Goal: Task Accomplishment & Management: Use online tool/utility

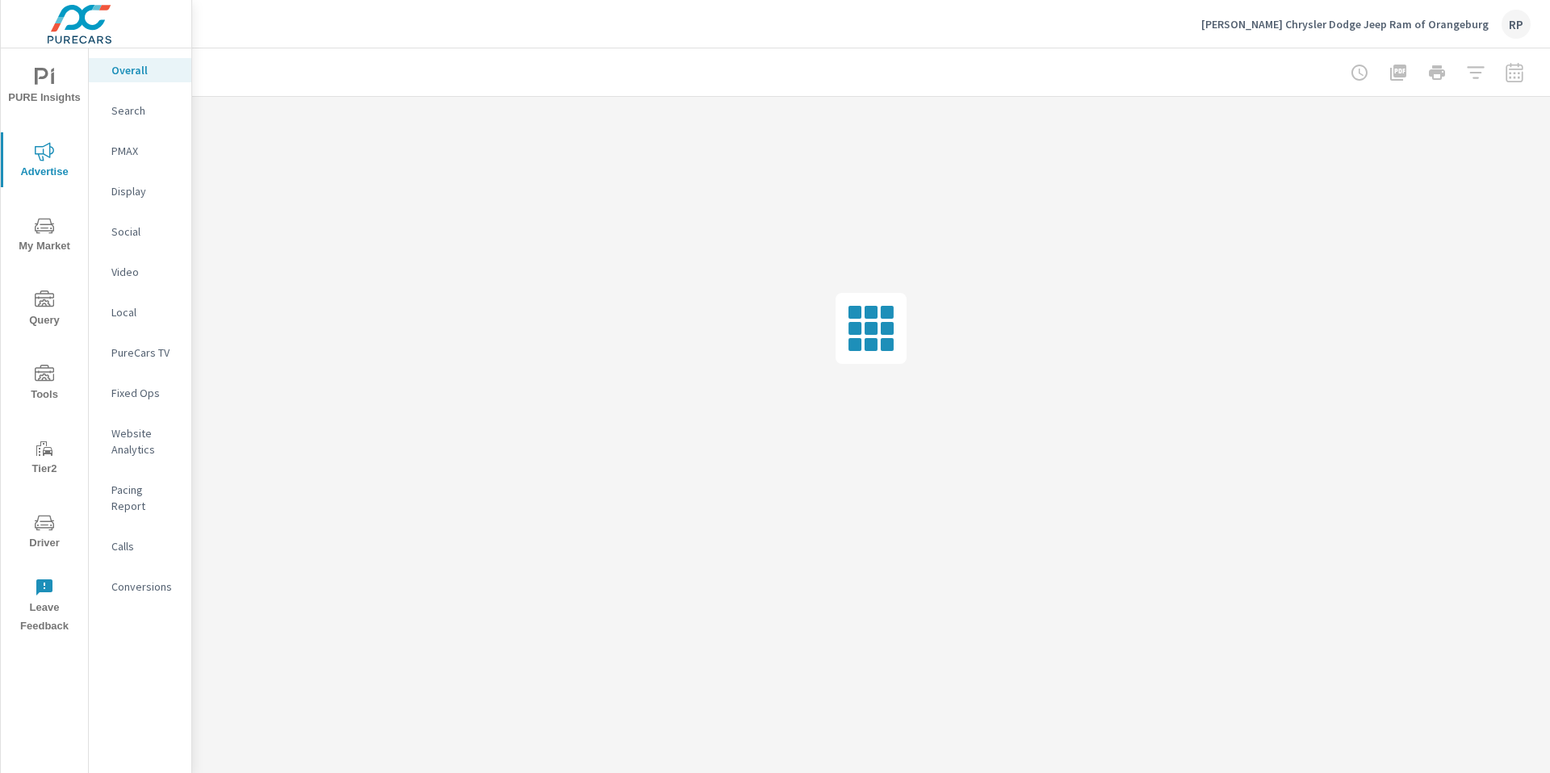
click at [141, 225] on p "Social" at bounding box center [144, 232] width 67 height 16
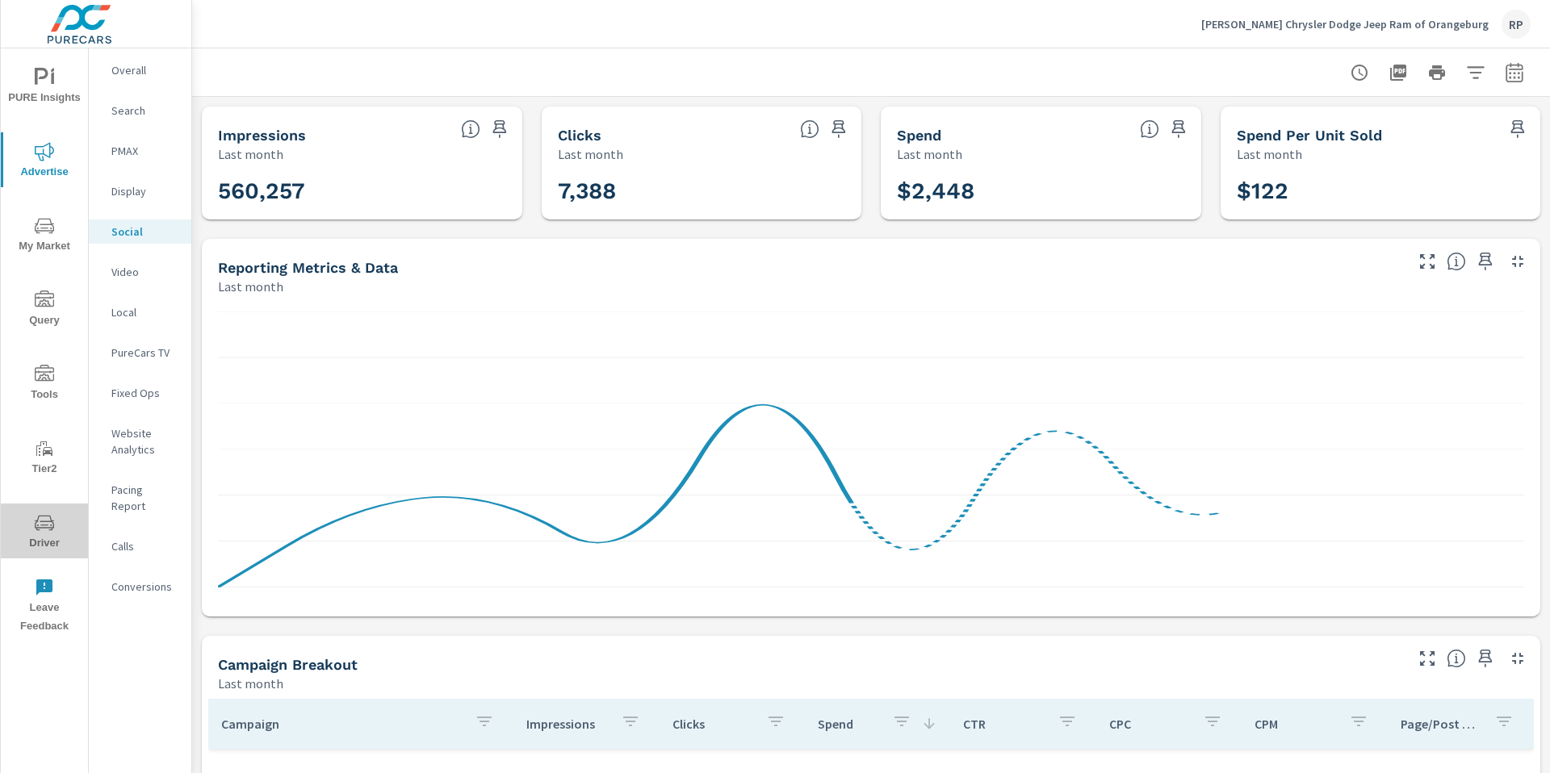
click at [51, 533] on span "Driver" at bounding box center [44, 533] width 77 height 40
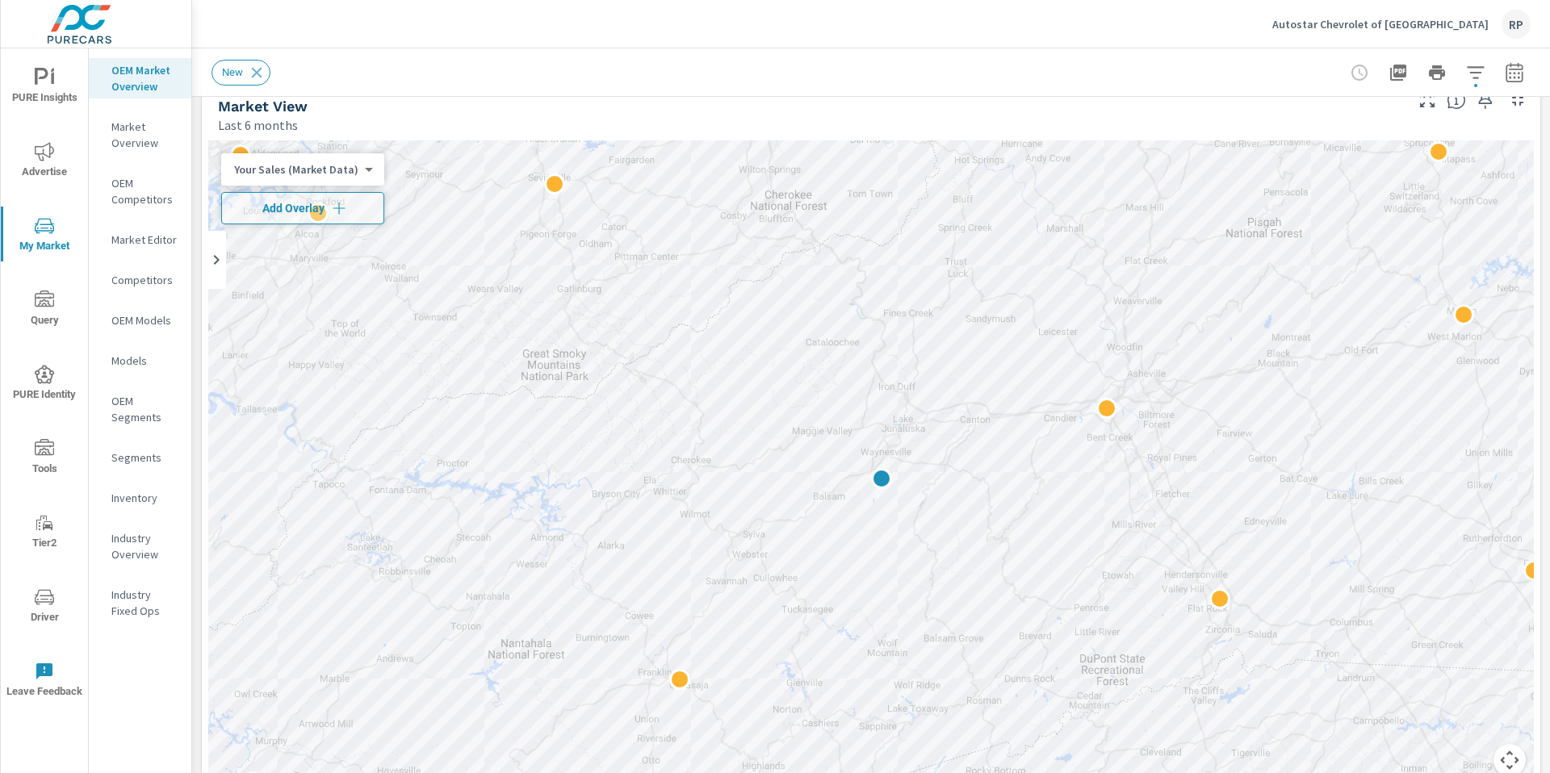
scroll to position [10, 0]
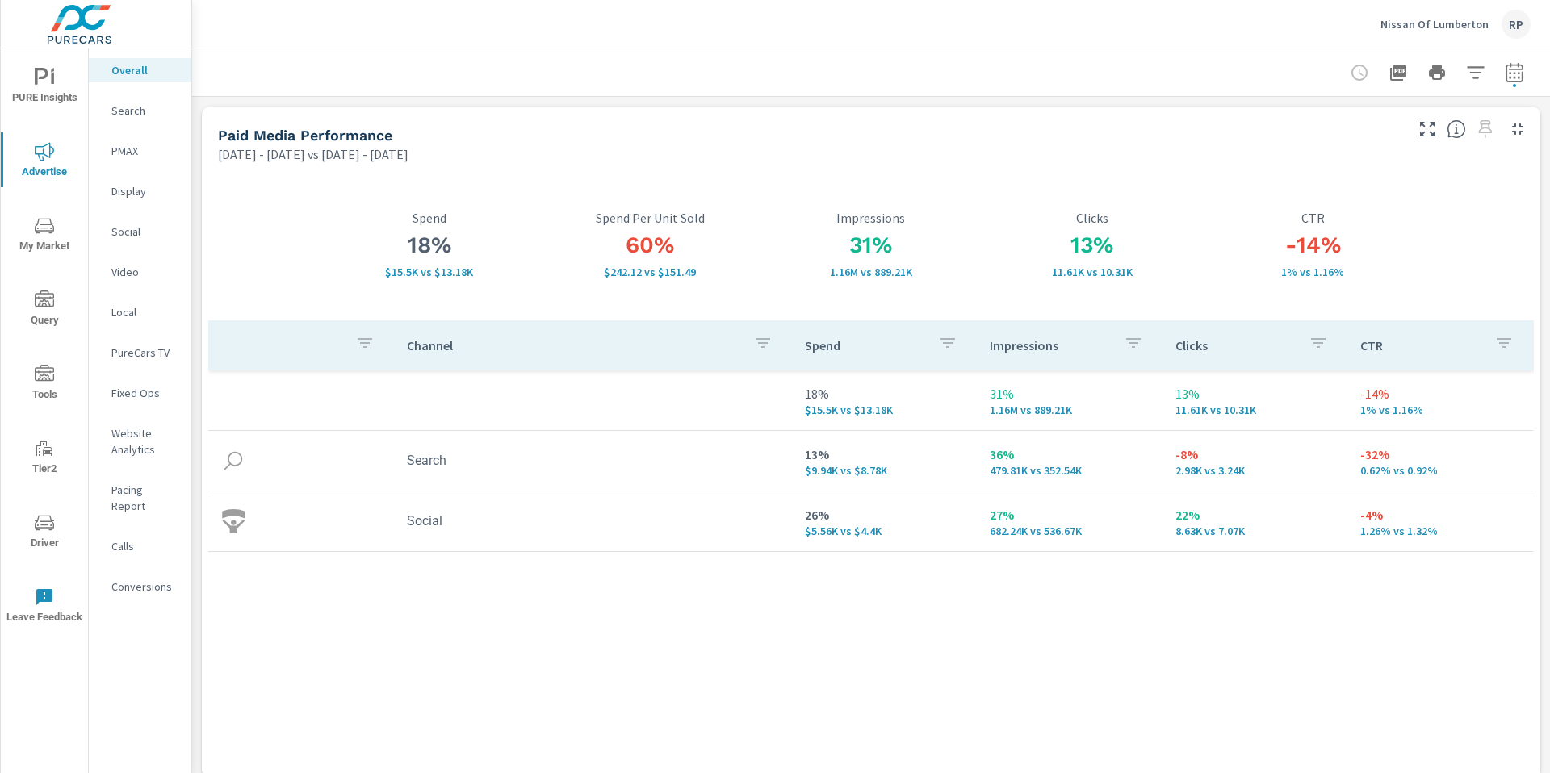
scroll to position [2260, 0]
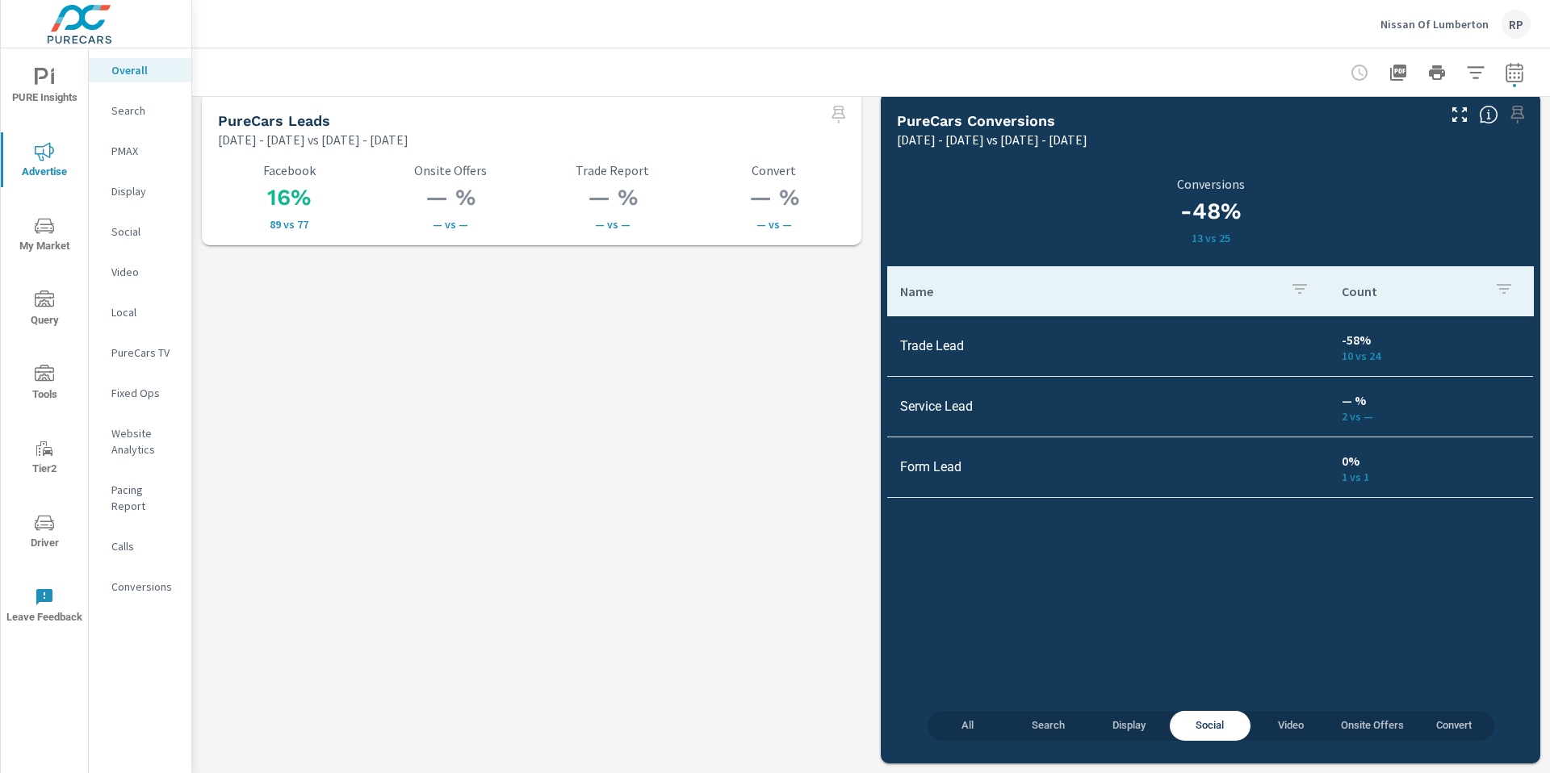
click at [1512, 26] on div "RP" at bounding box center [1516, 24] width 29 height 29
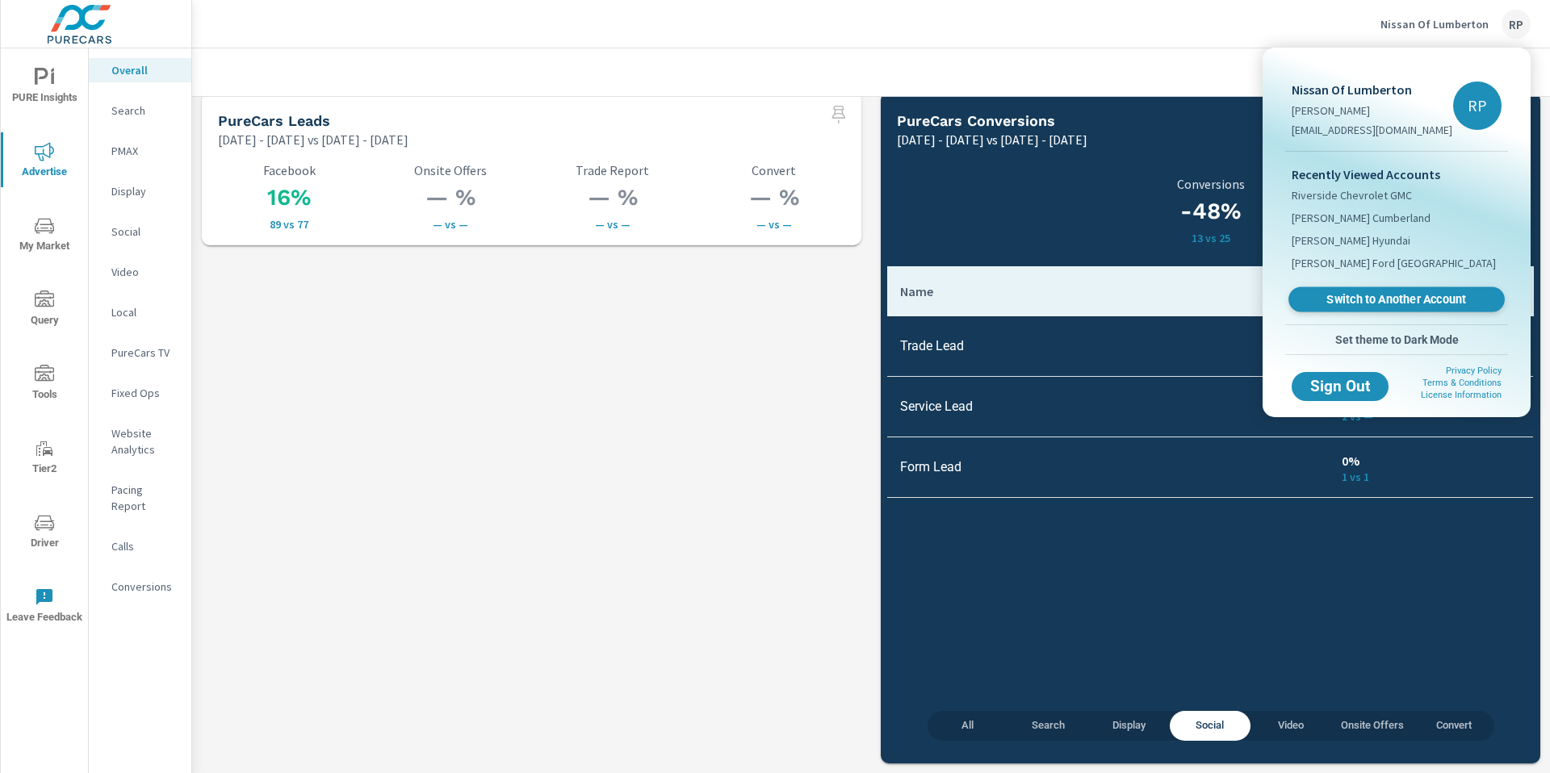
click at [1394, 293] on span "Switch to Another Account" at bounding box center [1396, 299] width 198 height 15
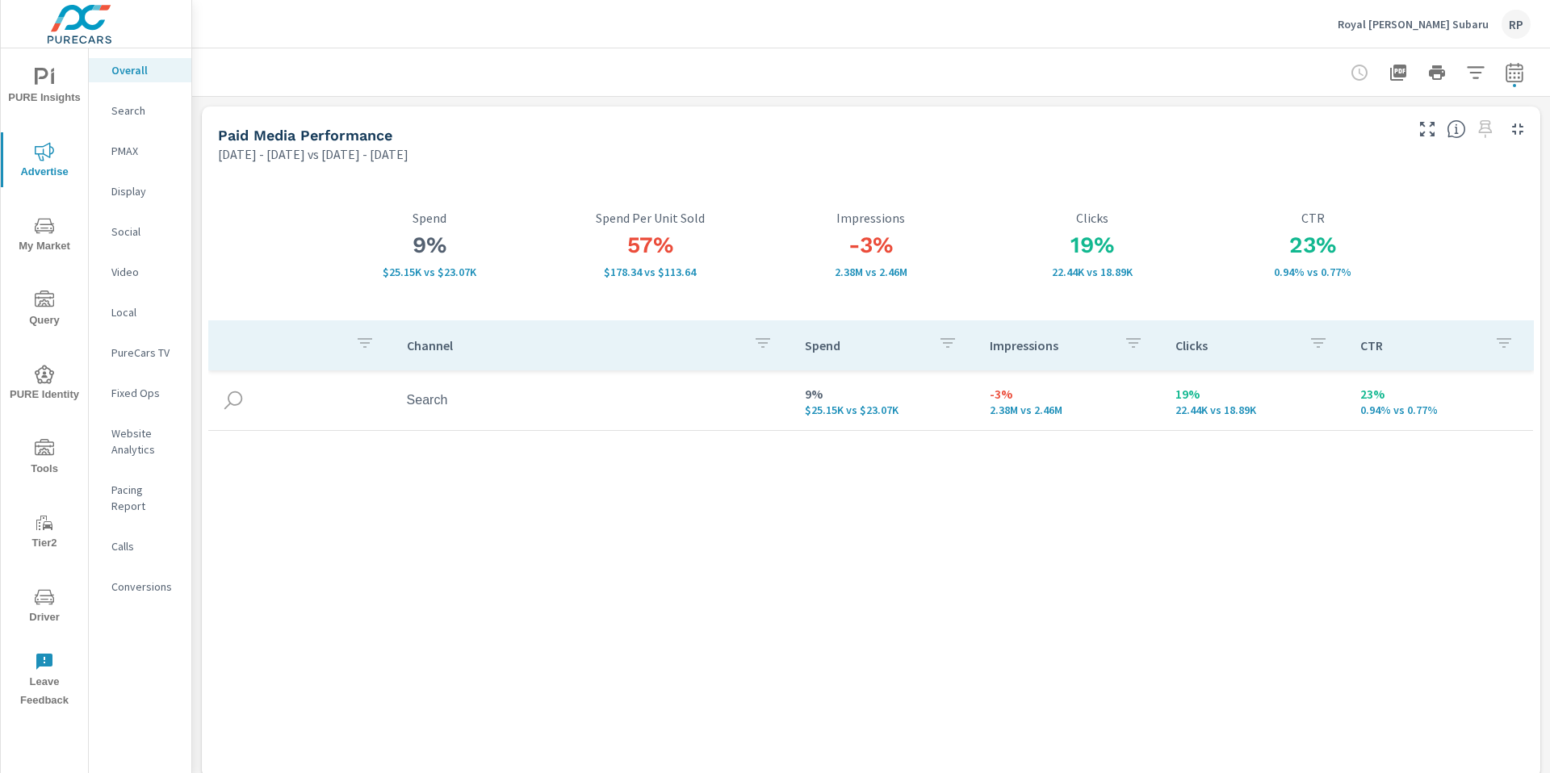
click at [41, 241] on span "My Market" at bounding box center [44, 236] width 77 height 40
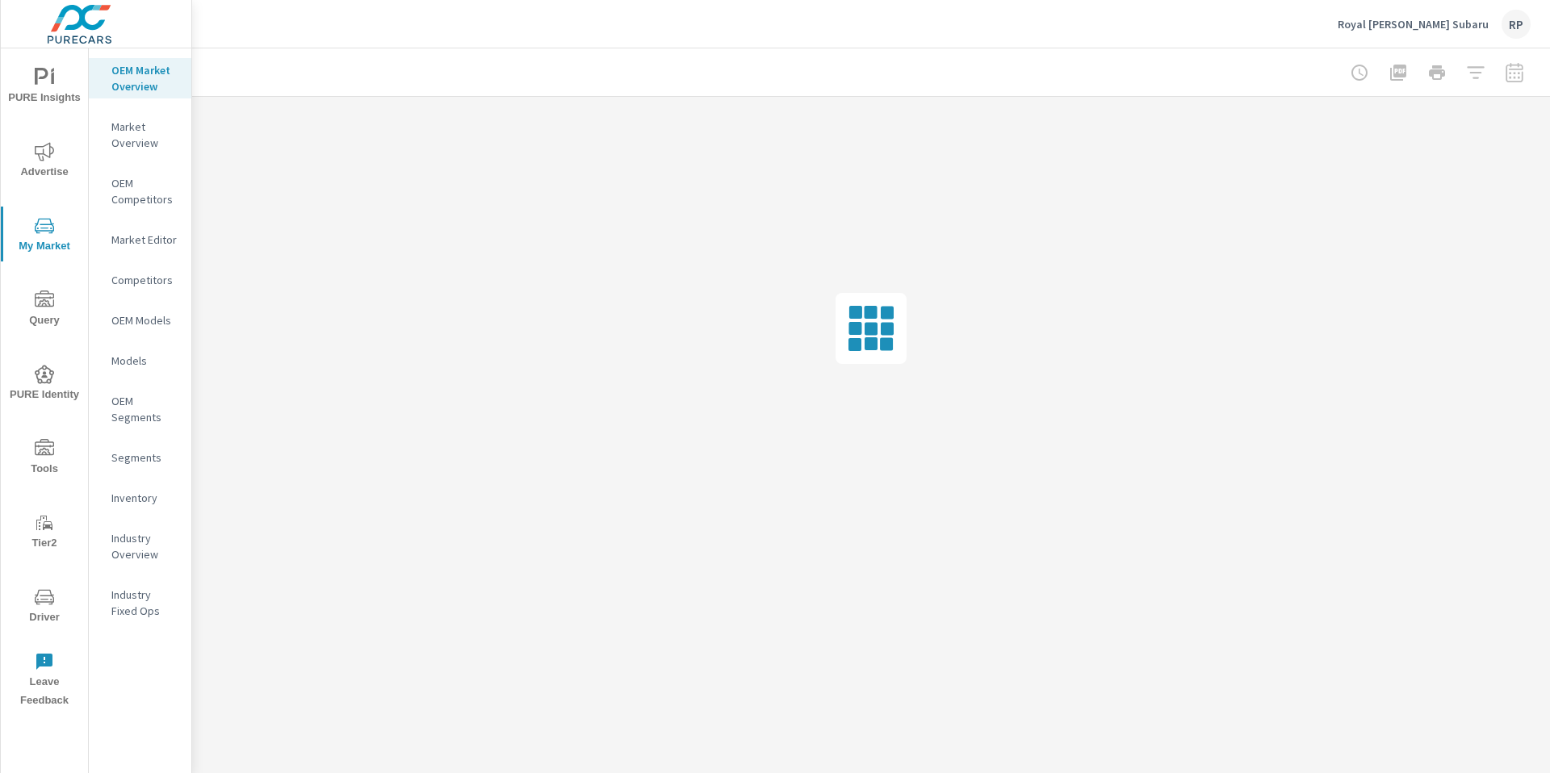
click at [139, 501] on p "Inventory" at bounding box center [144, 498] width 67 height 16
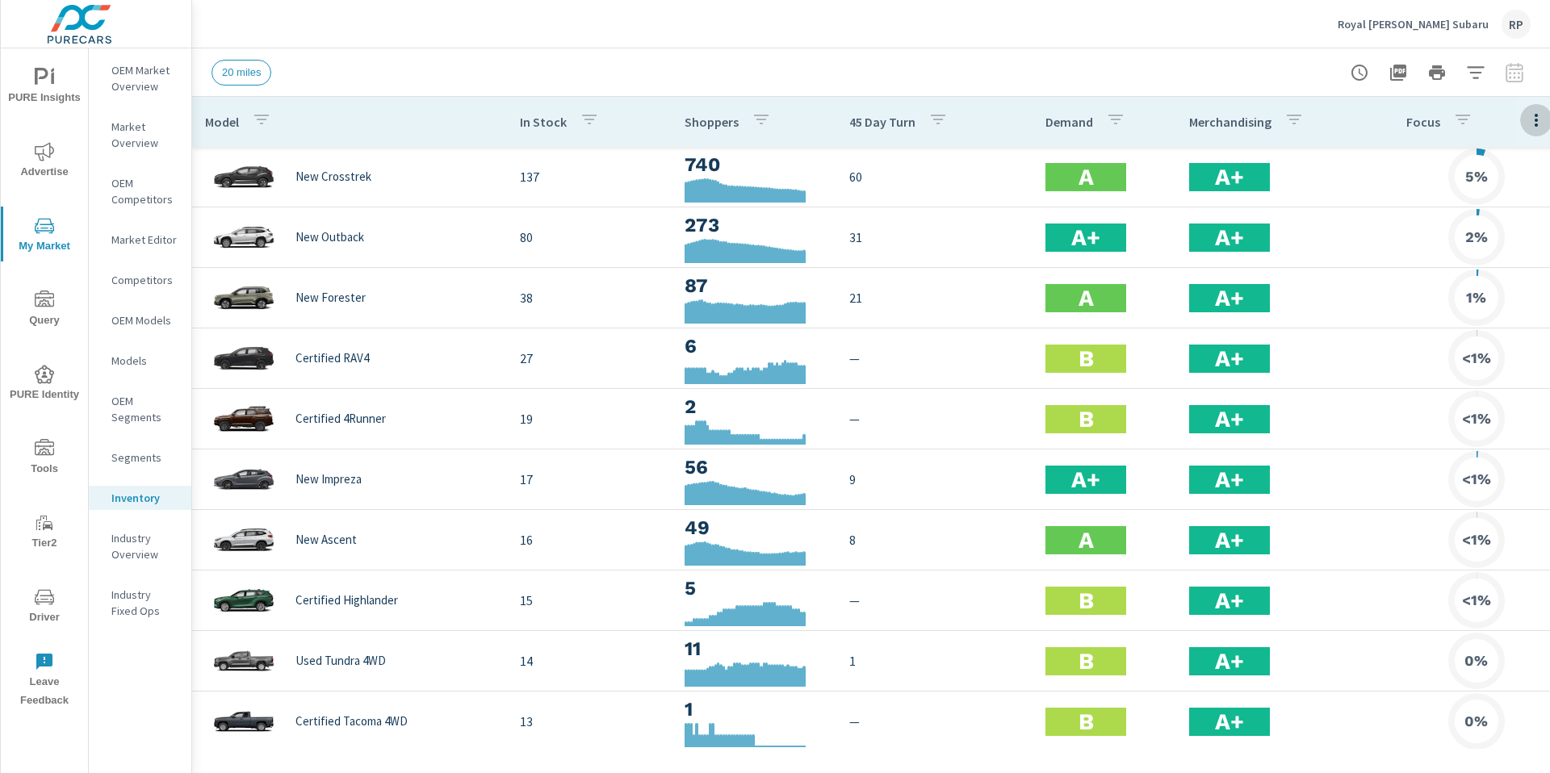
click at [1529, 113] on icon "button" at bounding box center [1536, 120] width 19 height 19
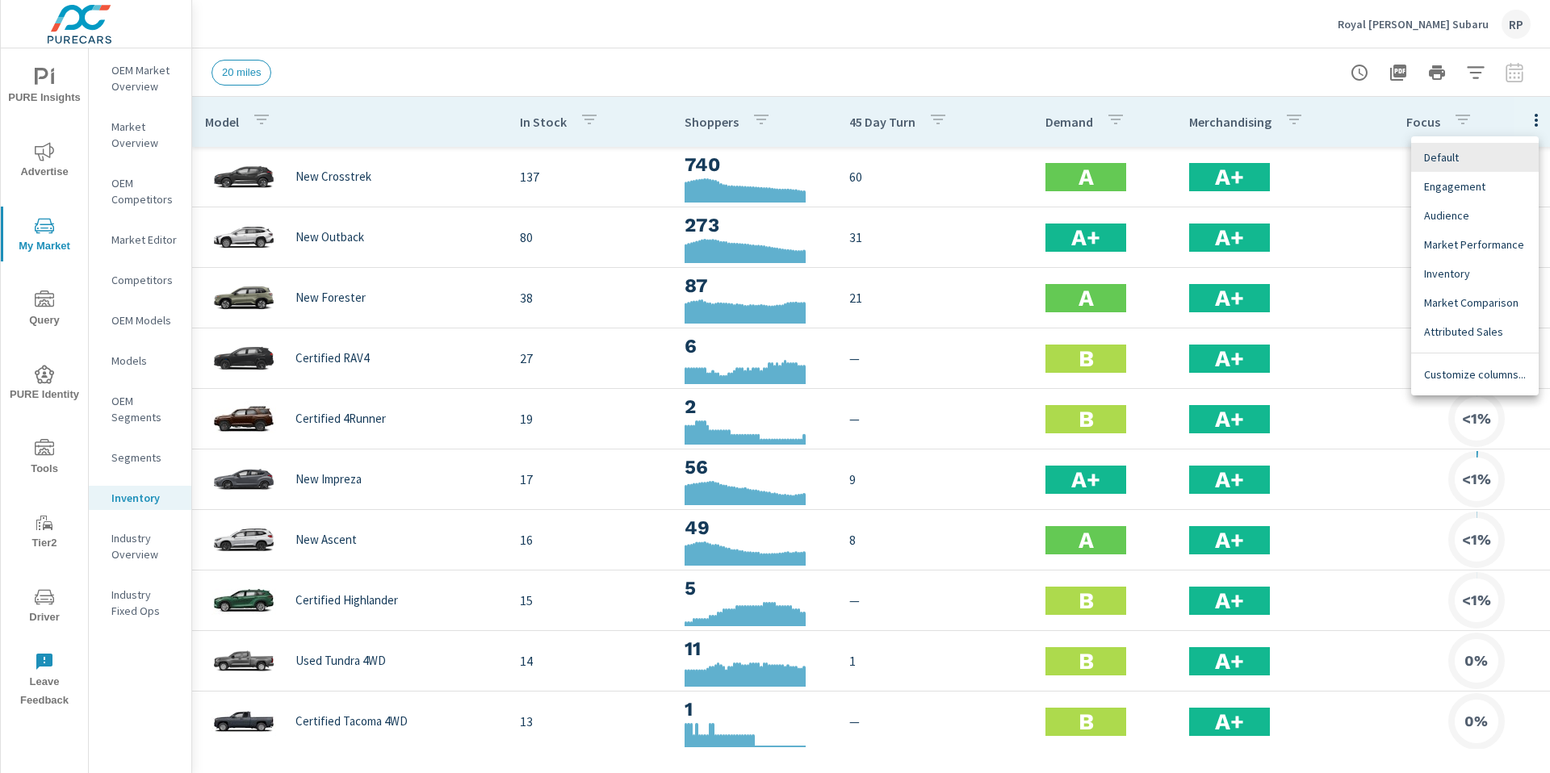
click at [1479, 367] on span "Customize columns..." at bounding box center [1475, 375] width 102 height 16
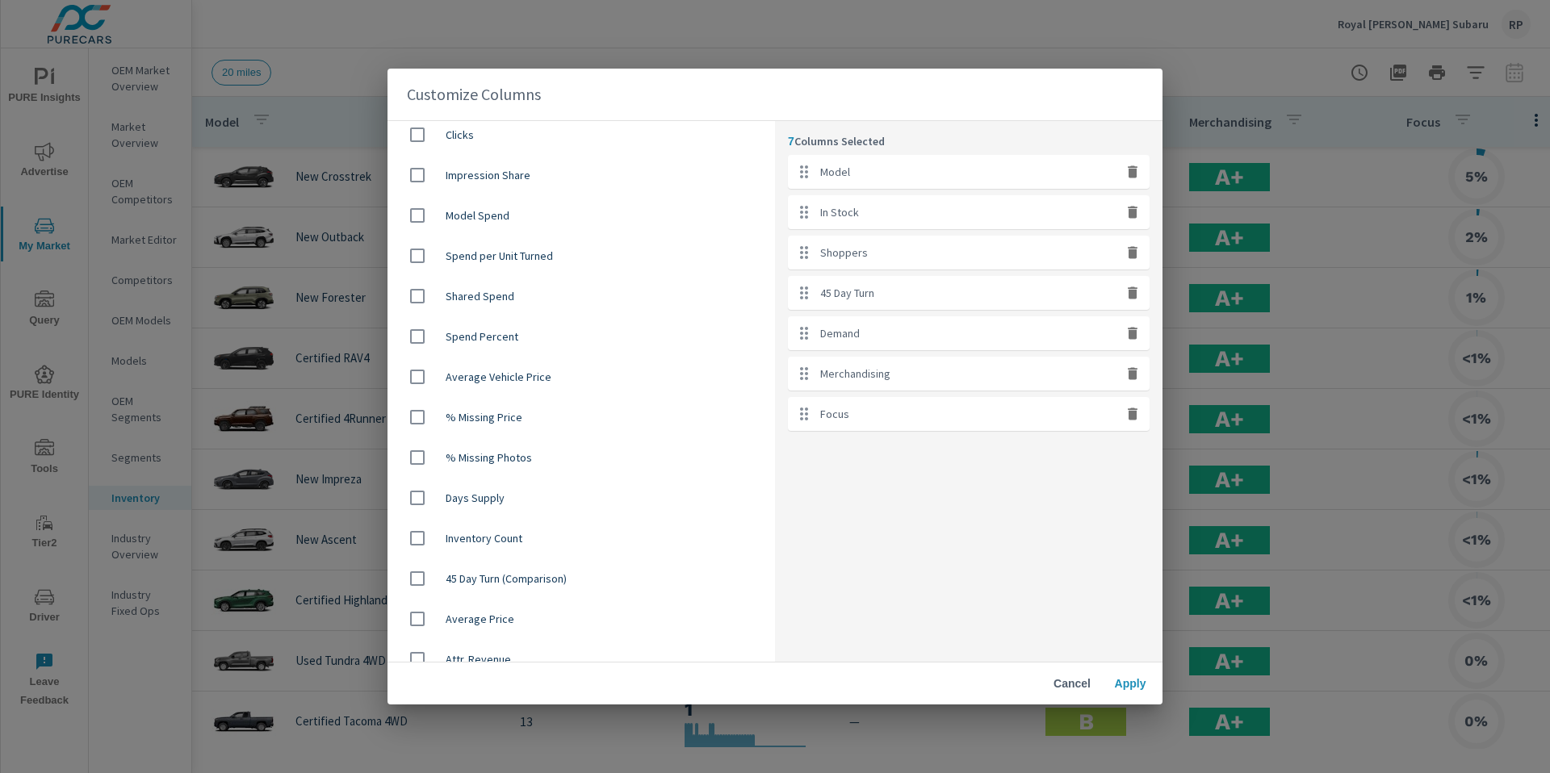
scroll to position [855, 0]
click at [425, 607] on input "checkbox" at bounding box center [417, 618] width 34 height 34
checkbox input "true"
click at [1115, 685] on span "Apply" at bounding box center [1130, 683] width 39 height 15
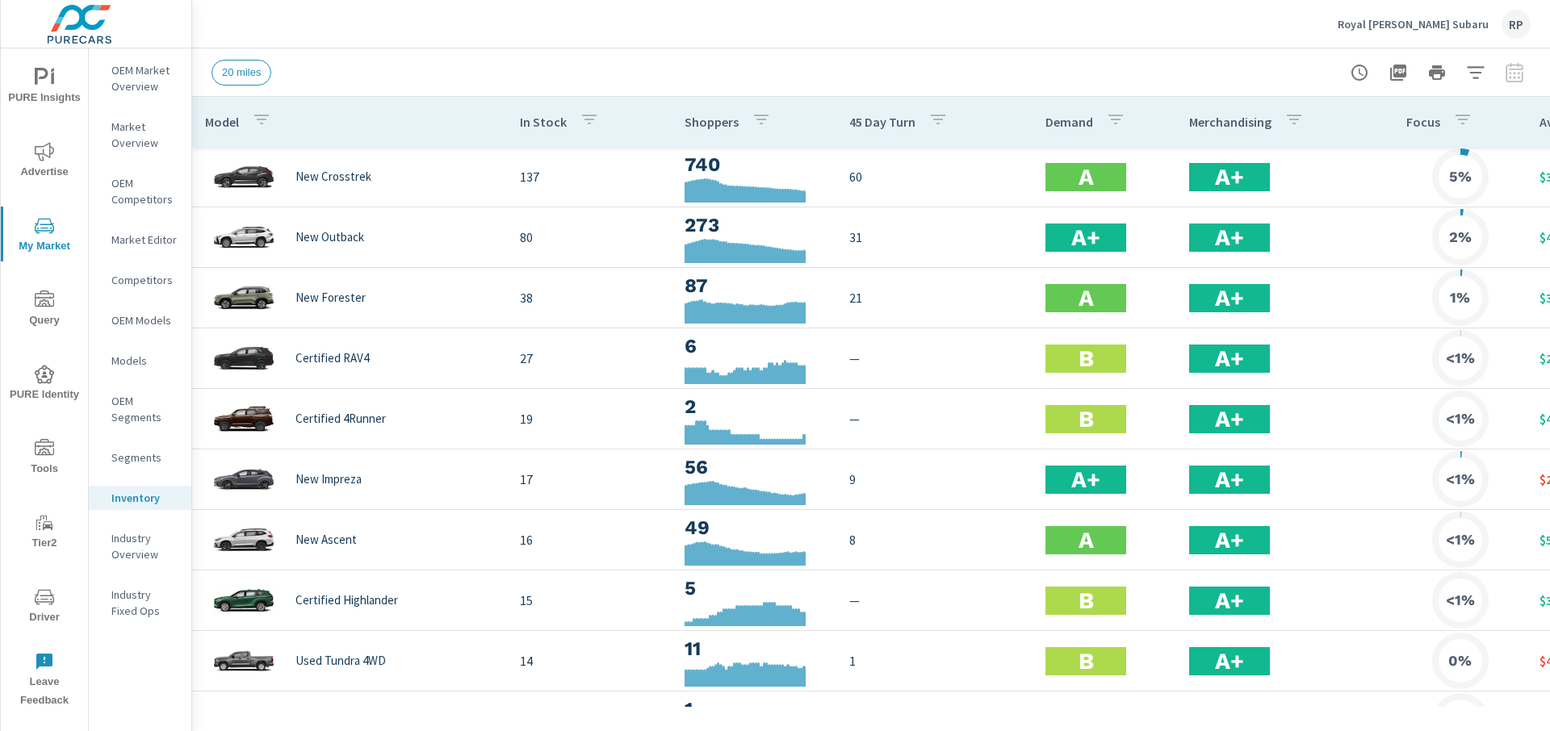
click at [37, 234] on icon "nav menu" at bounding box center [44, 225] width 19 height 19
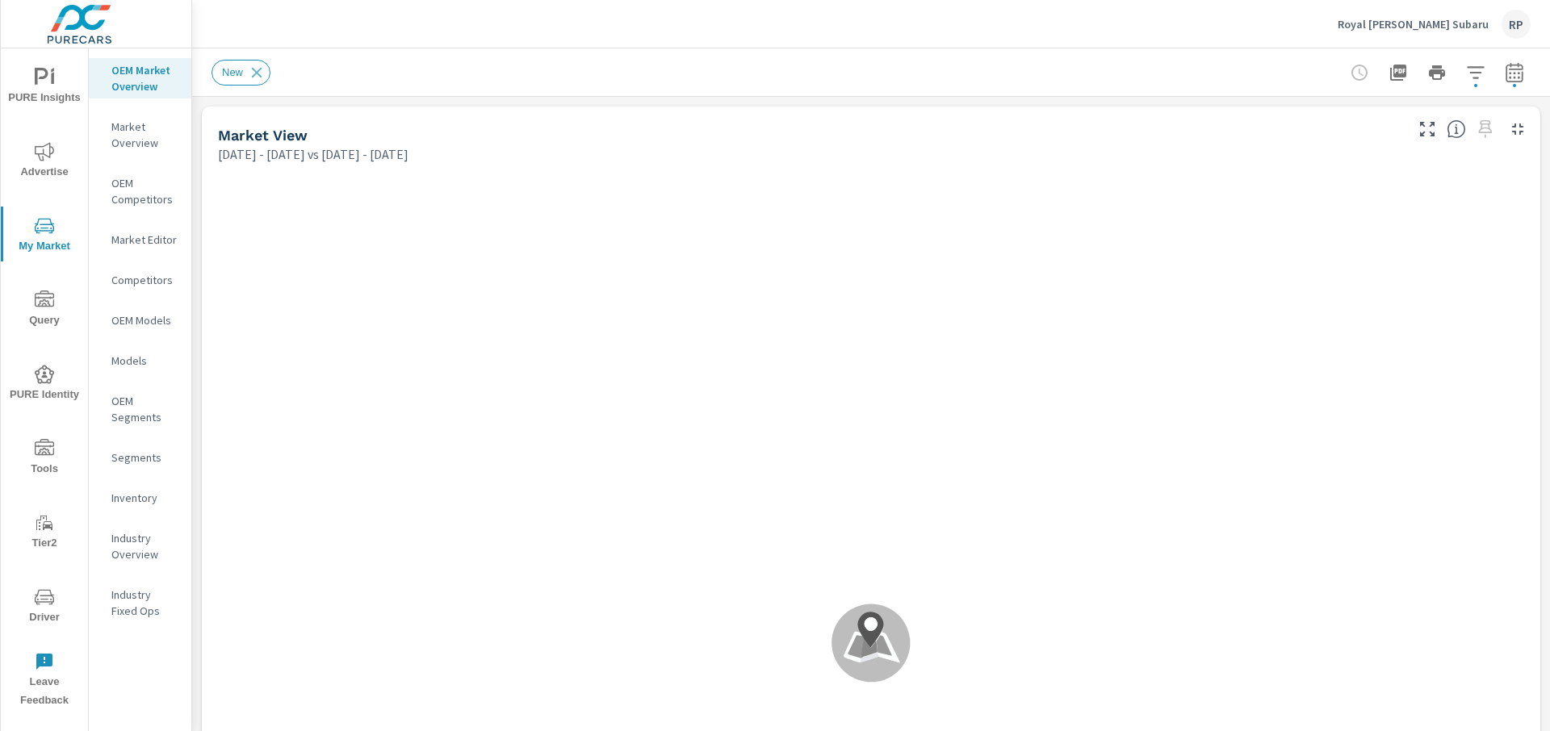
click at [153, 245] on p "Market Editor" at bounding box center [144, 240] width 67 height 16
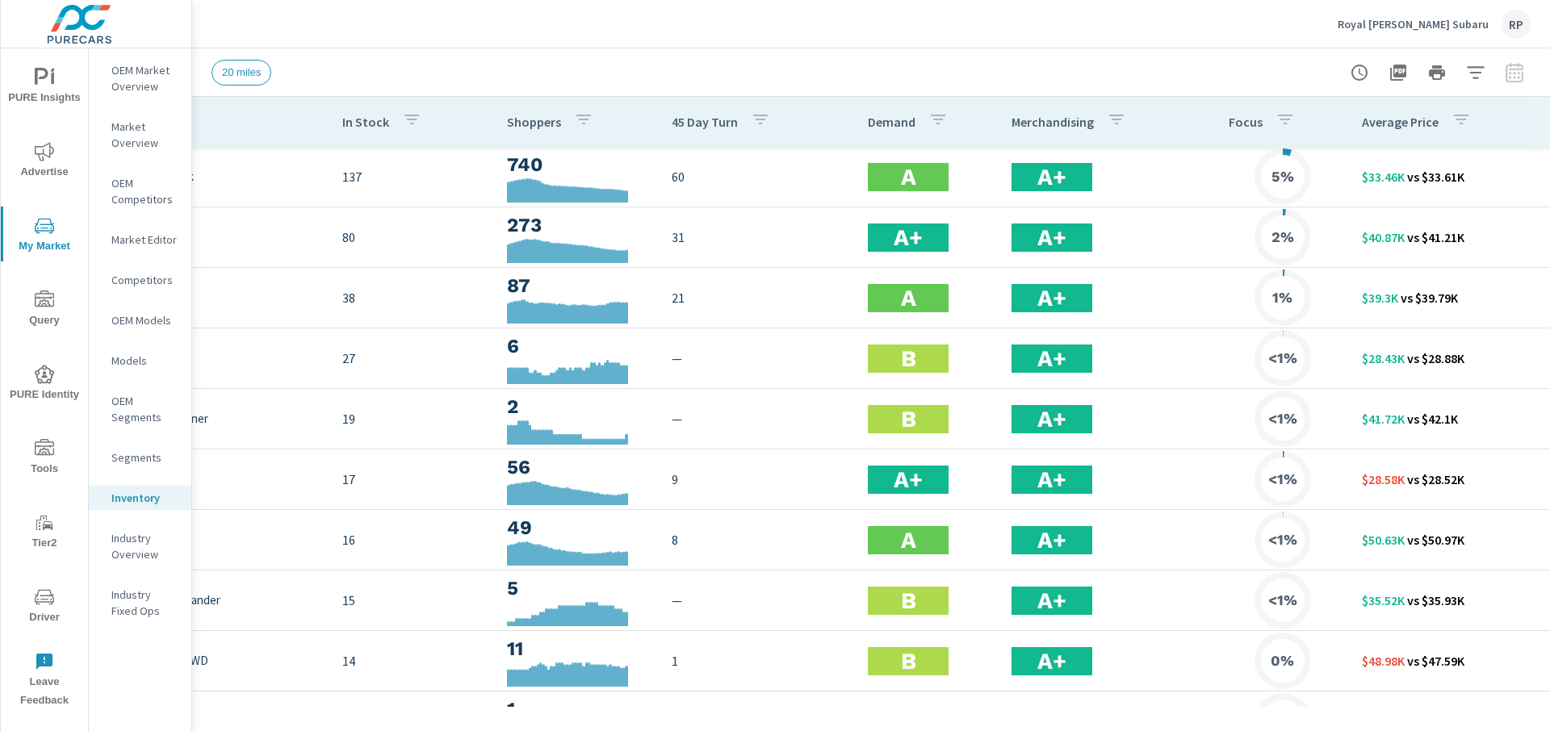
scroll to position [0, 214]
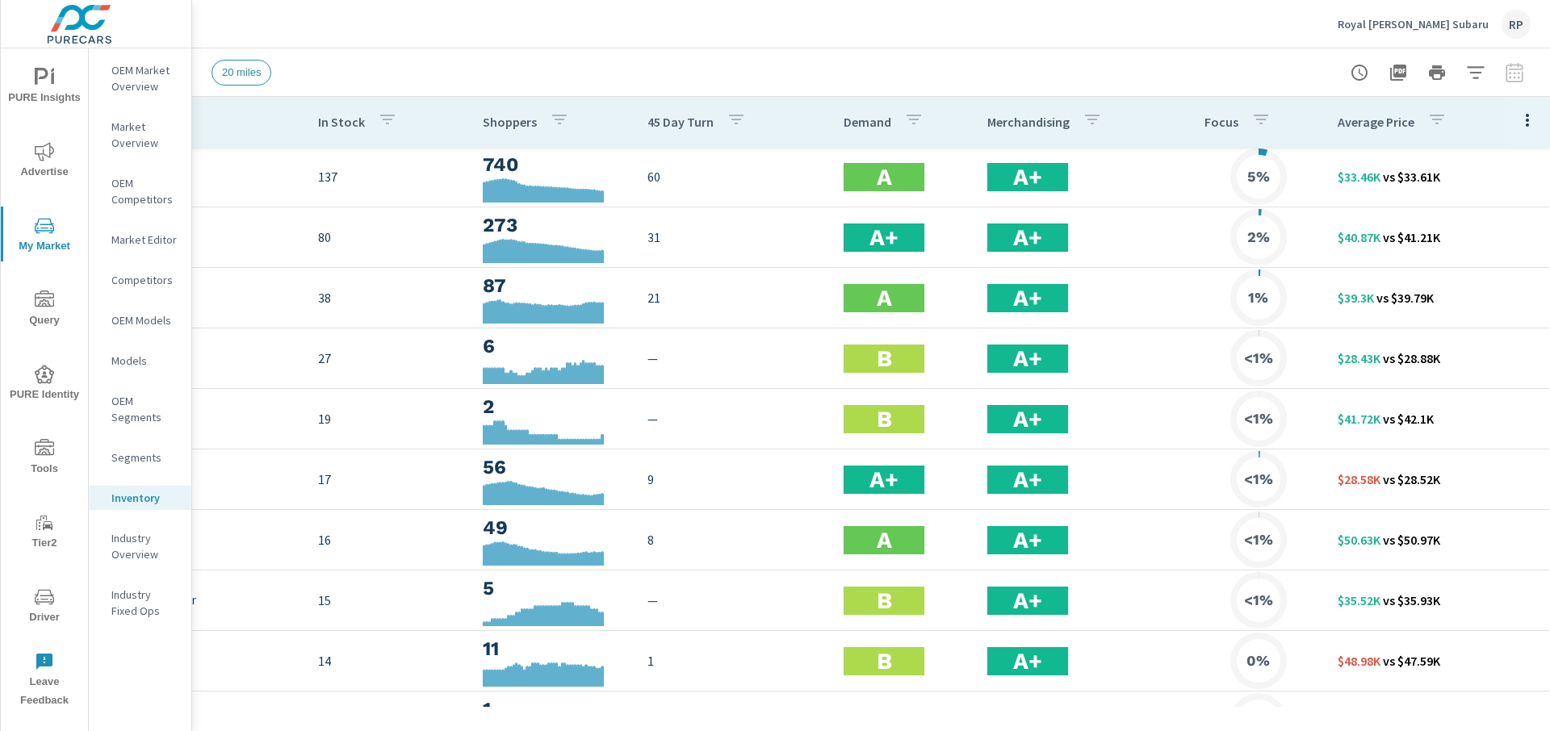
click at [1478, 65] on icon "button" at bounding box center [1475, 72] width 19 height 19
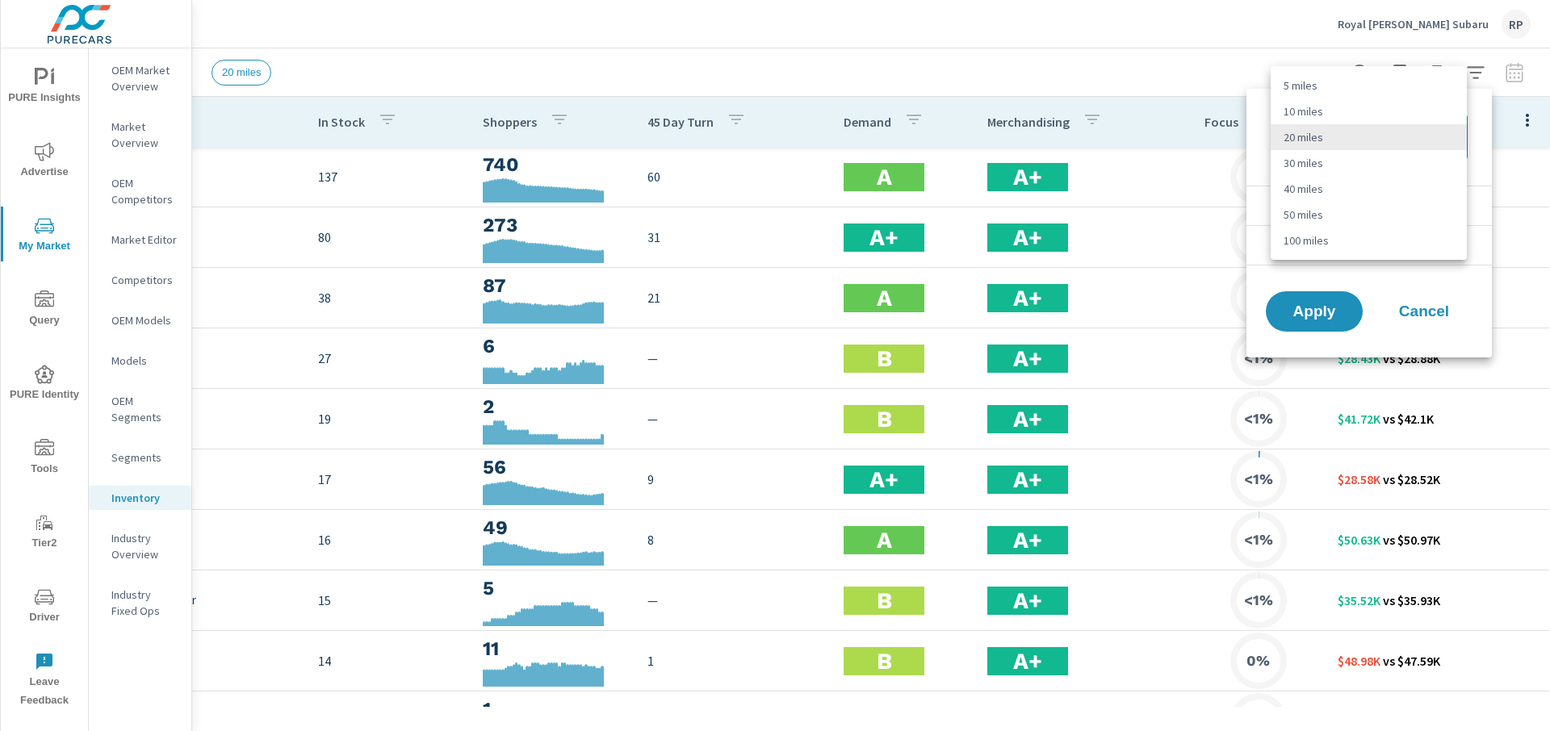
click at [1374, 150] on body "PURE Insights Advertise My Market Query PURE Identity Tools Tier2 Driver Leave …" at bounding box center [775, 374] width 1550 height 749
click at [1372, 217] on li "50 miles" at bounding box center [1369, 215] width 196 height 26
type Distance "50"
click at [1311, 304] on span "Apply" at bounding box center [1314, 311] width 66 height 15
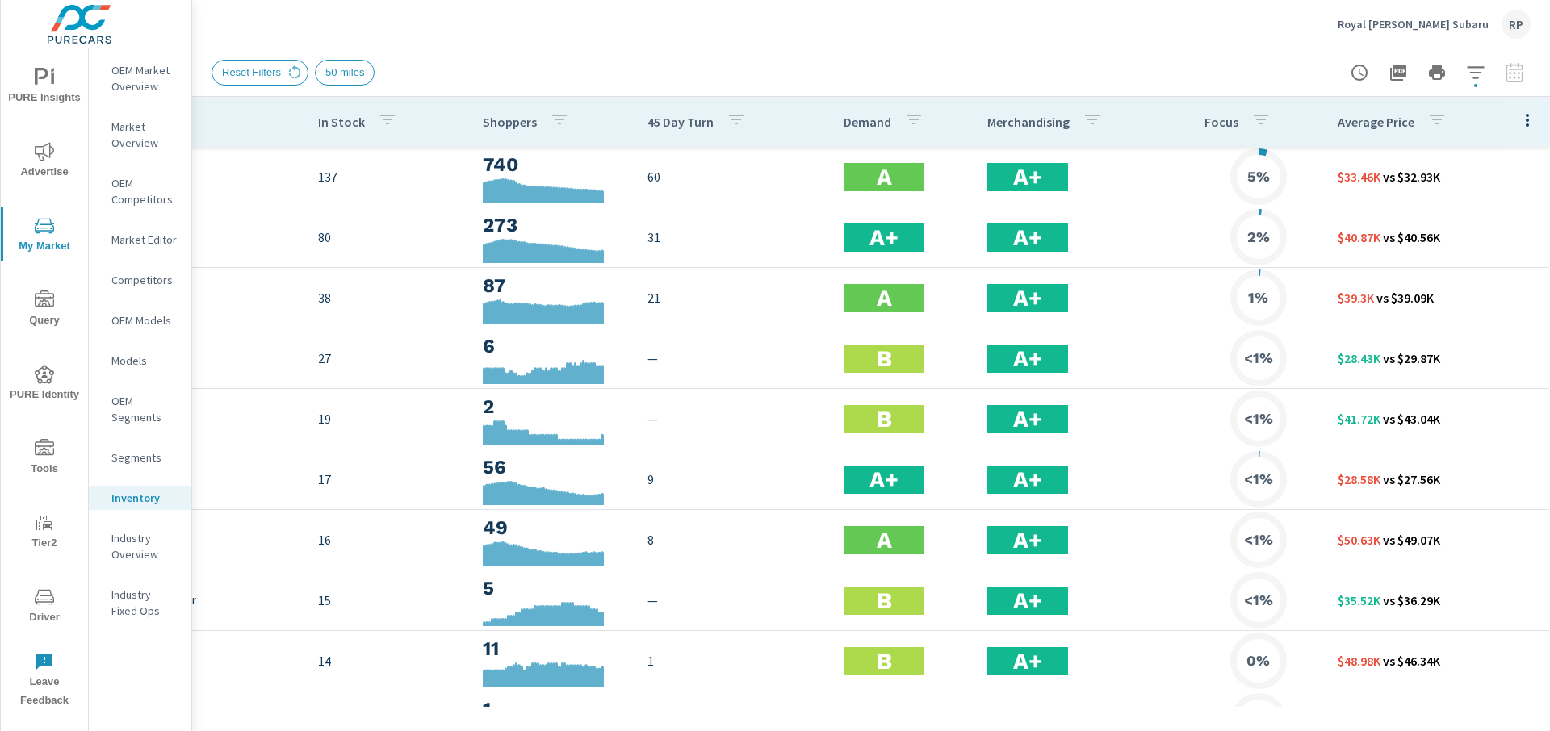
click at [1520, 124] on icon "button" at bounding box center [1527, 120] width 19 height 19
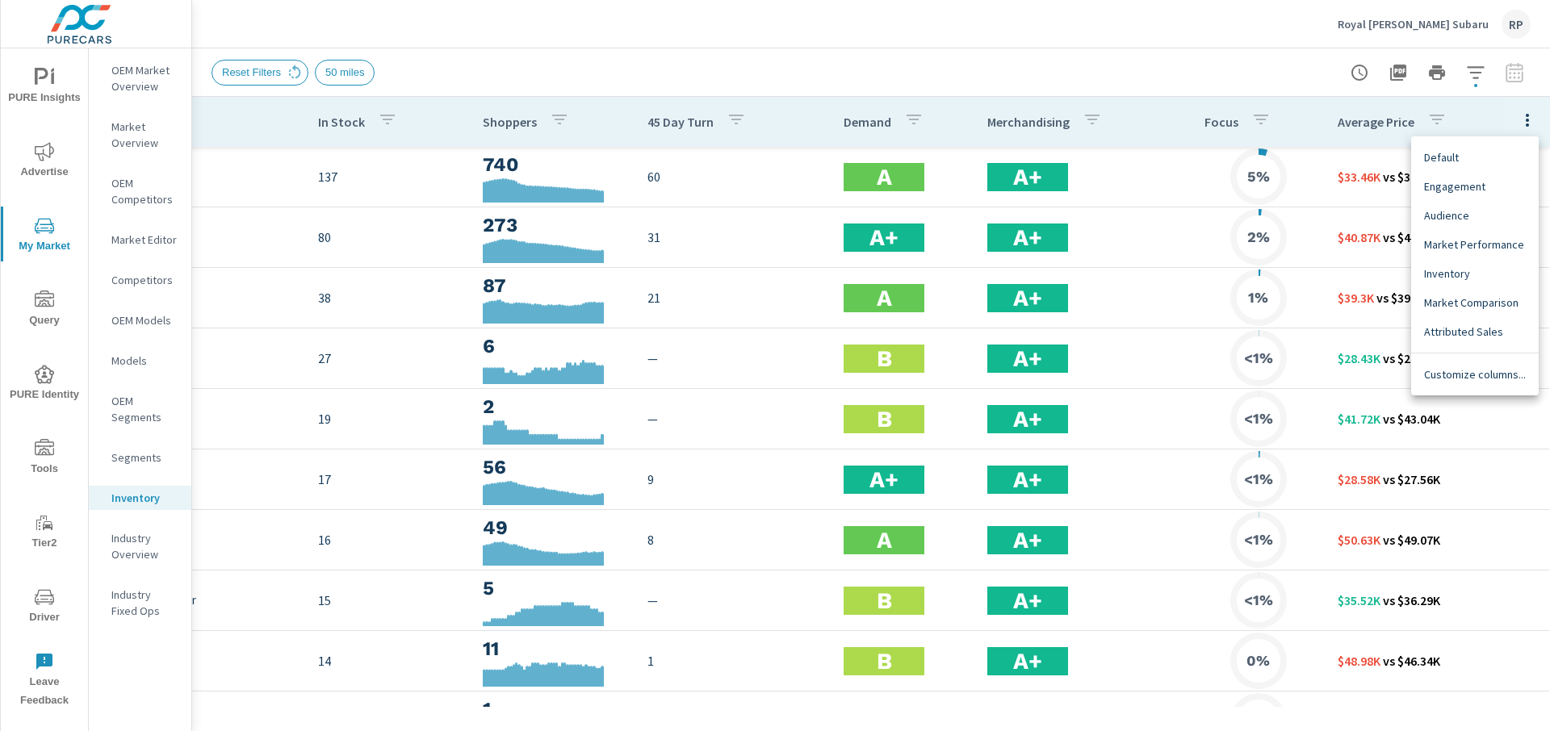
click at [1482, 388] on nav "Customize columns..." at bounding box center [1475, 375] width 128 height 42
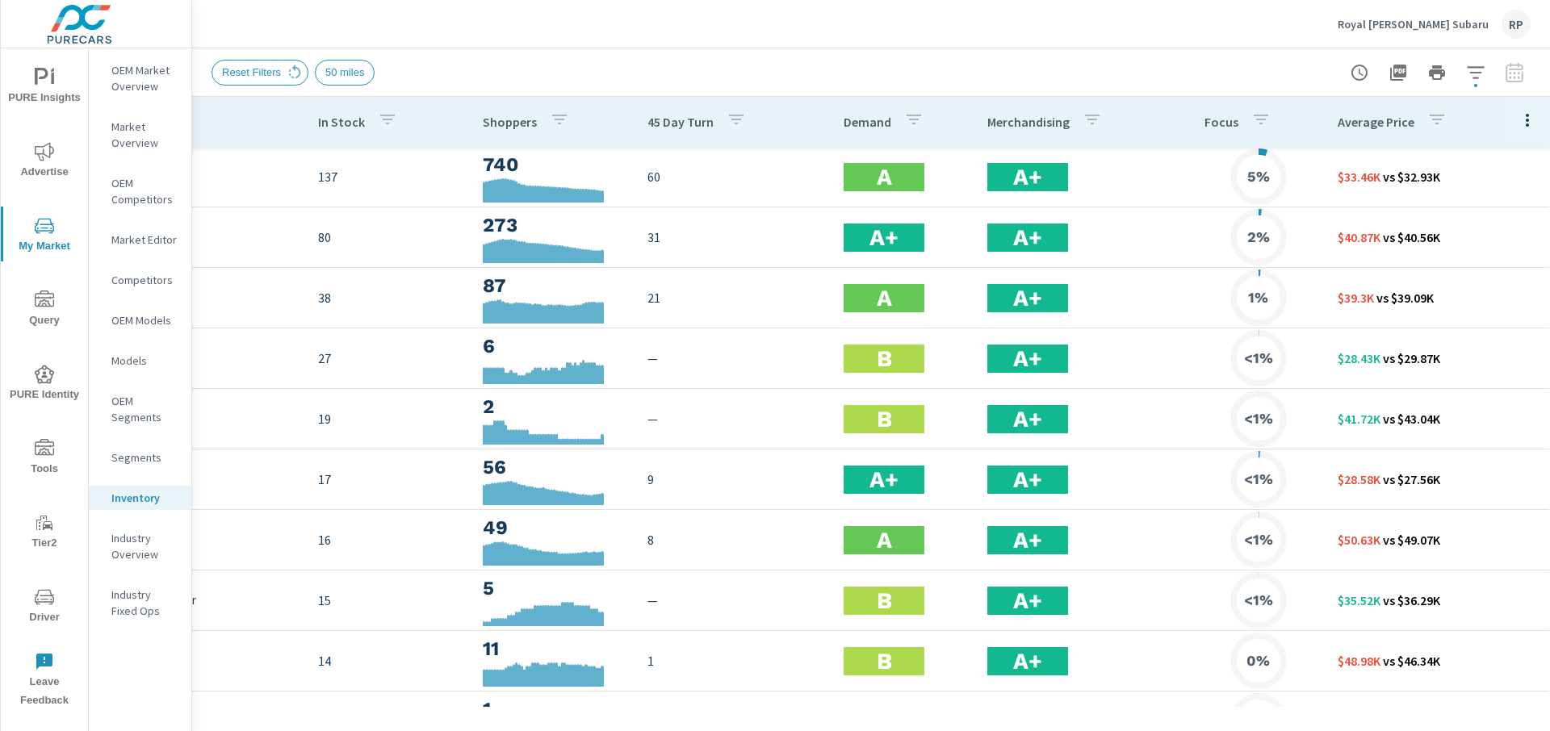
click at [1519, 114] on icon "button" at bounding box center [1527, 120] width 19 height 19
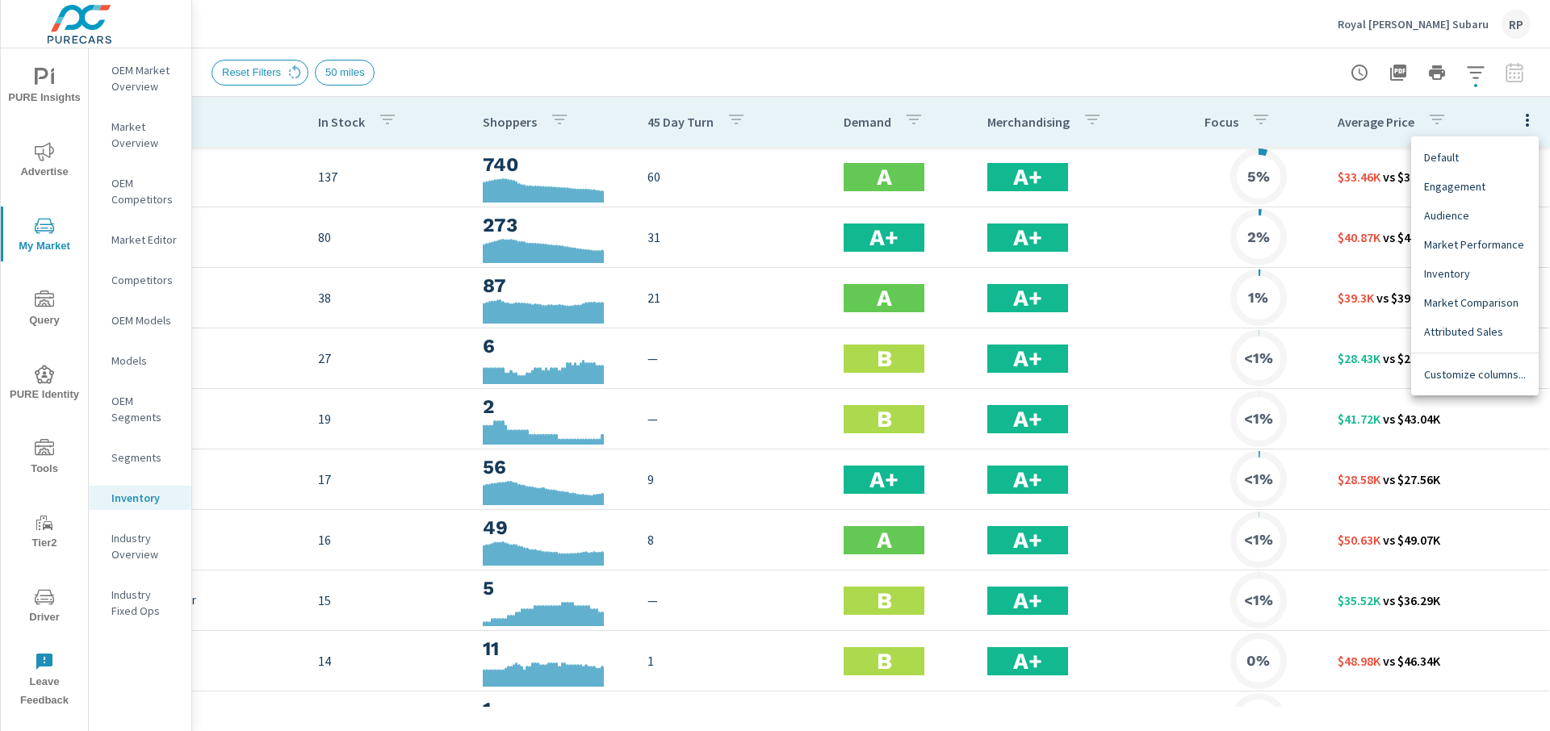
click at [1465, 383] on div "Customize columns..." at bounding box center [1475, 374] width 128 height 29
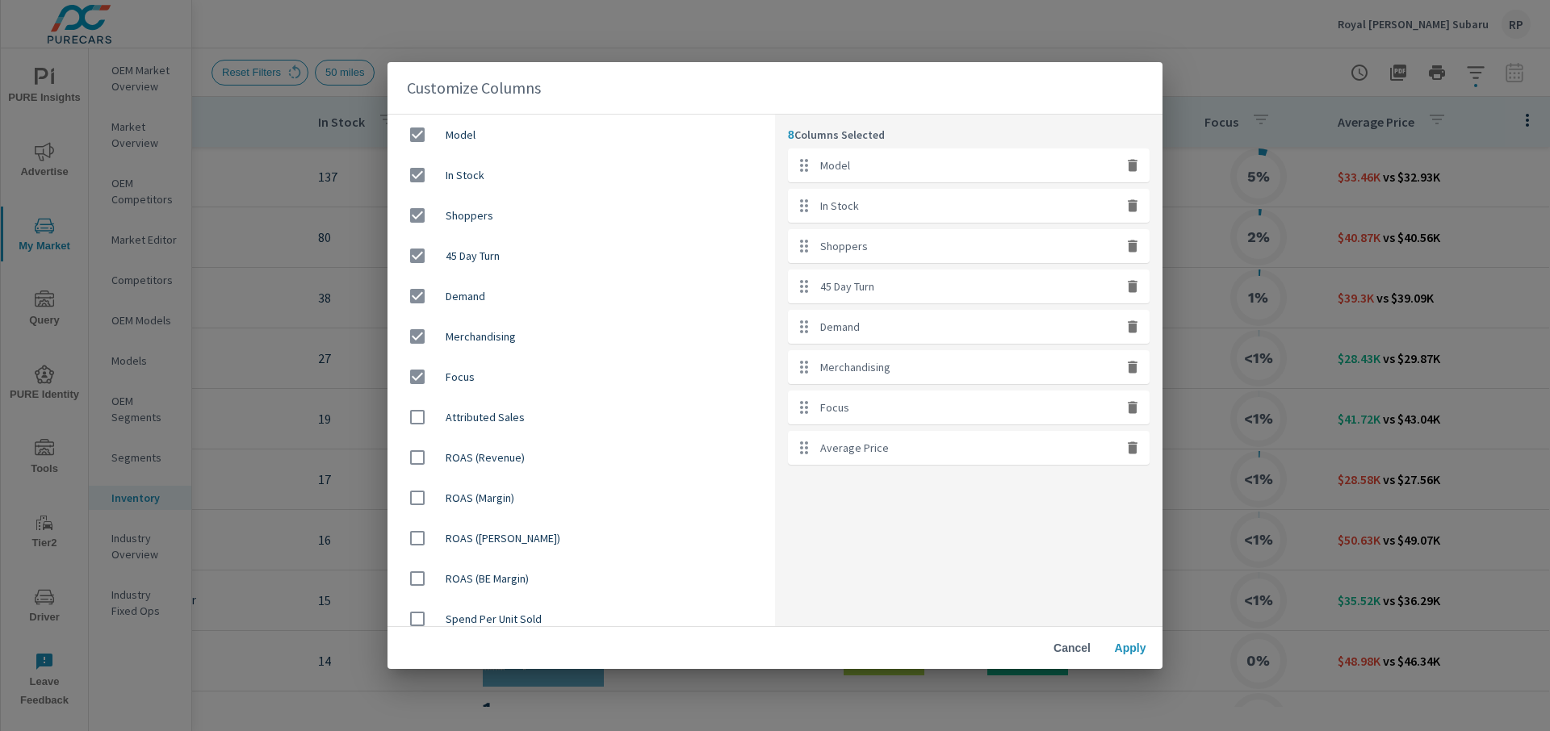
drag, startPoint x: 1134, startPoint y: 321, endPoint x: 1138, endPoint y: 308, distance: 14.3
click at [1135, 319] on icon "button" at bounding box center [1133, 327] width 16 height 16
checkbox input "false"
click at [1141, 287] on button "button" at bounding box center [1132, 286] width 21 height 21
checkbox input "false"
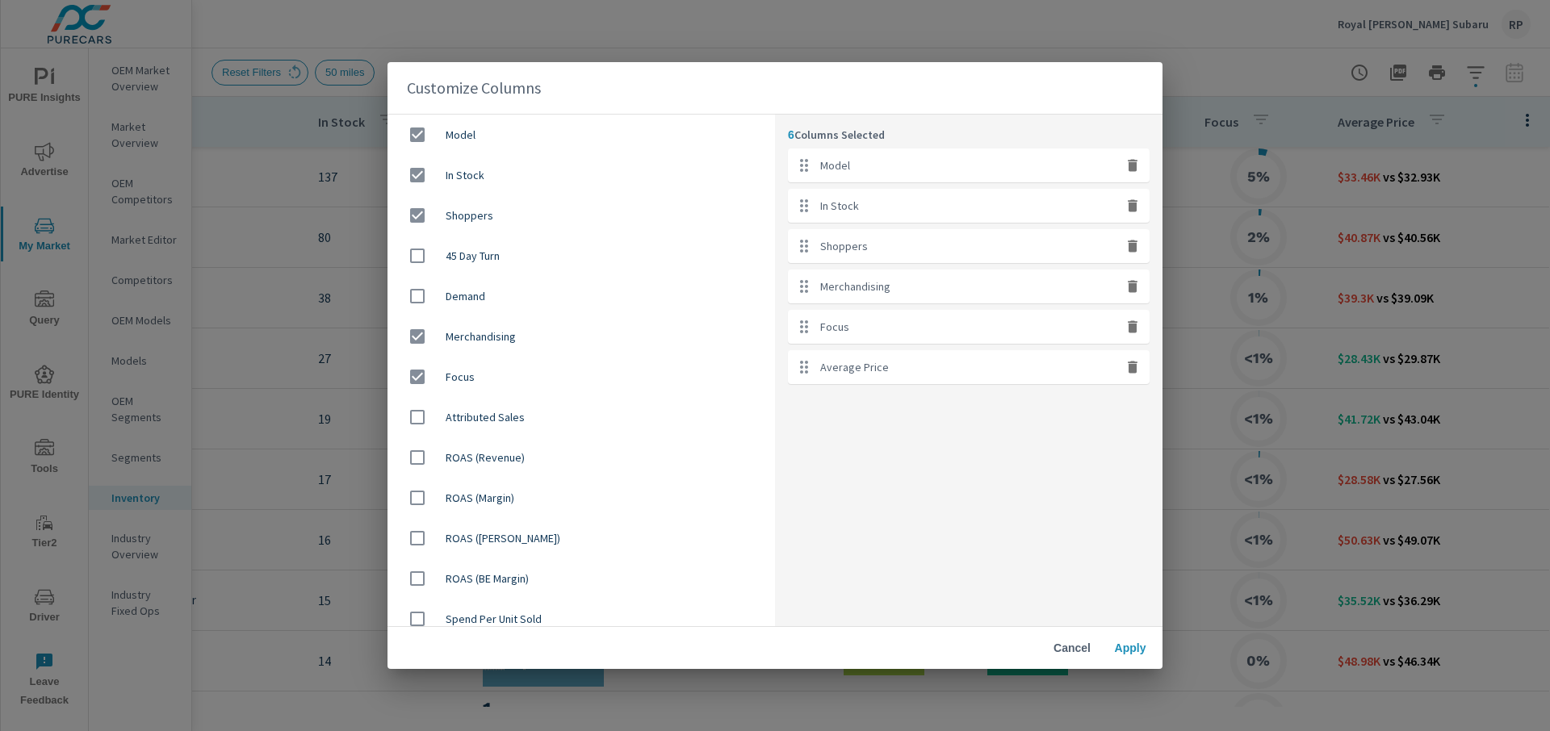
click at [1130, 296] on button "button" at bounding box center [1132, 286] width 21 height 21
checkbox input "false"
click at [1130, 299] on div "Focus" at bounding box center [969, 287] width 362 height 34
click at [1131, 291] on icon "button" at bounding box center [1133, 286] width 10 height 12
checkbox input "false"
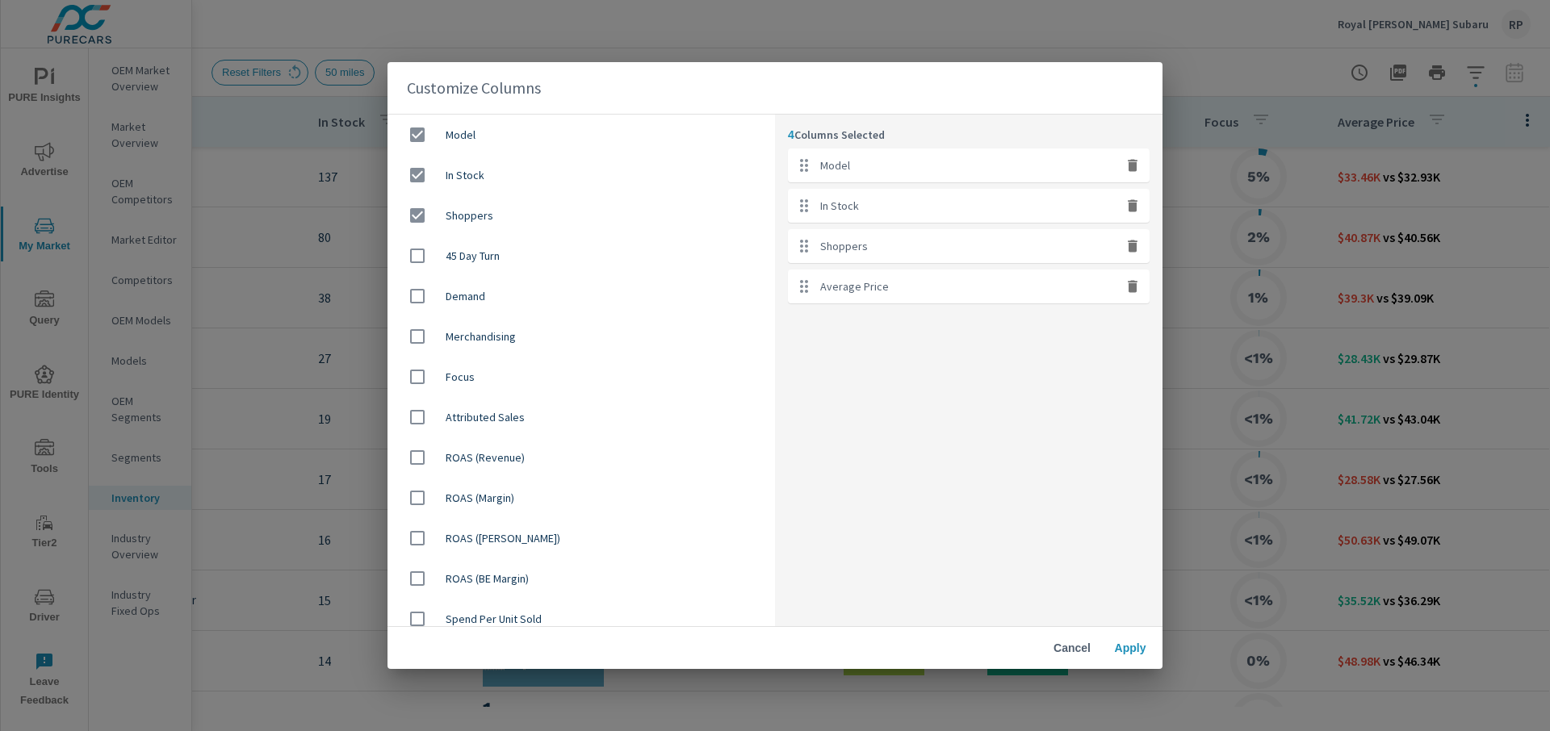
click at [1128, 646] on span "Apply" at bounding box center [1130, 648] width 39 height 15
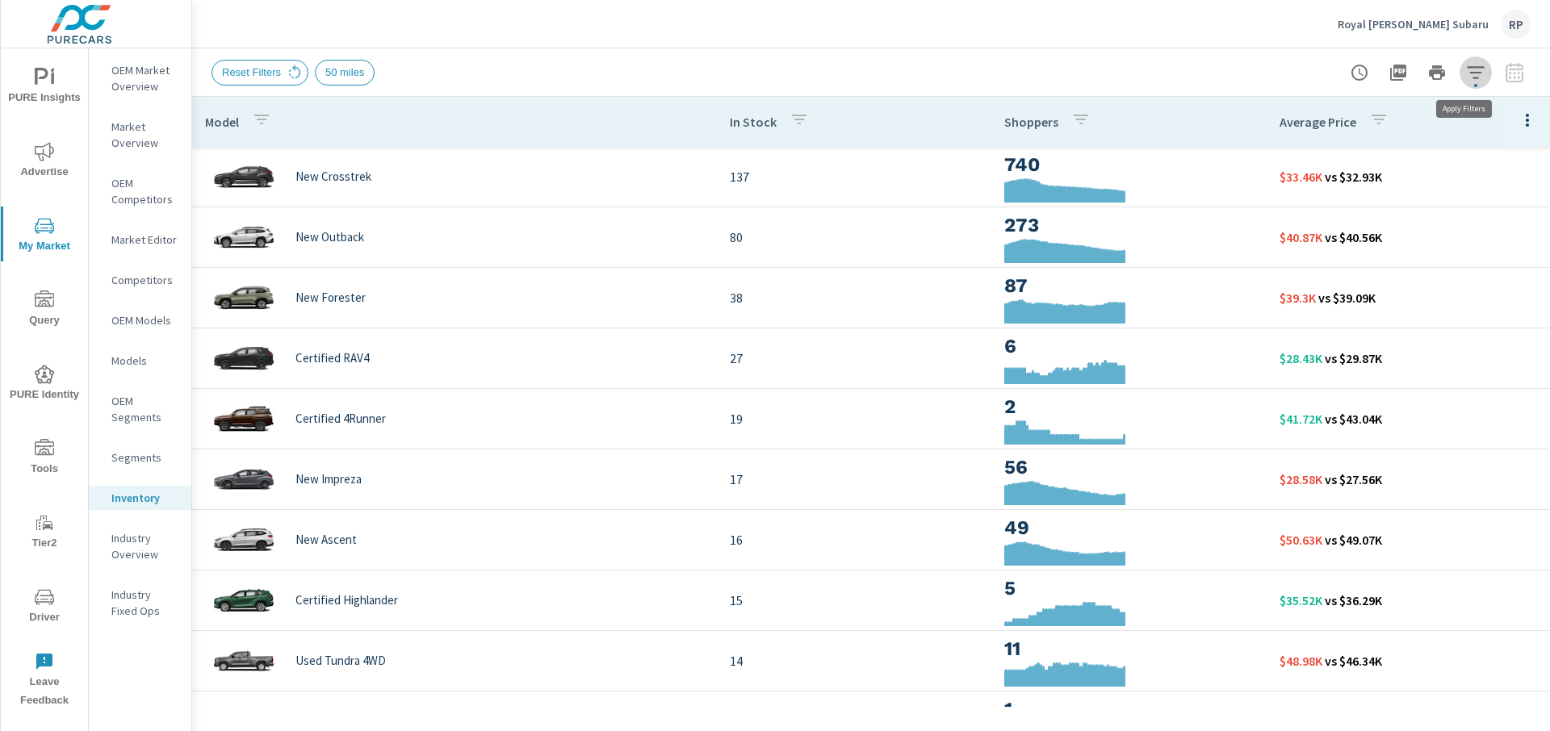
click at [1485, 59] on button "button" at bounding box center [1476, 73] width 32 height 32
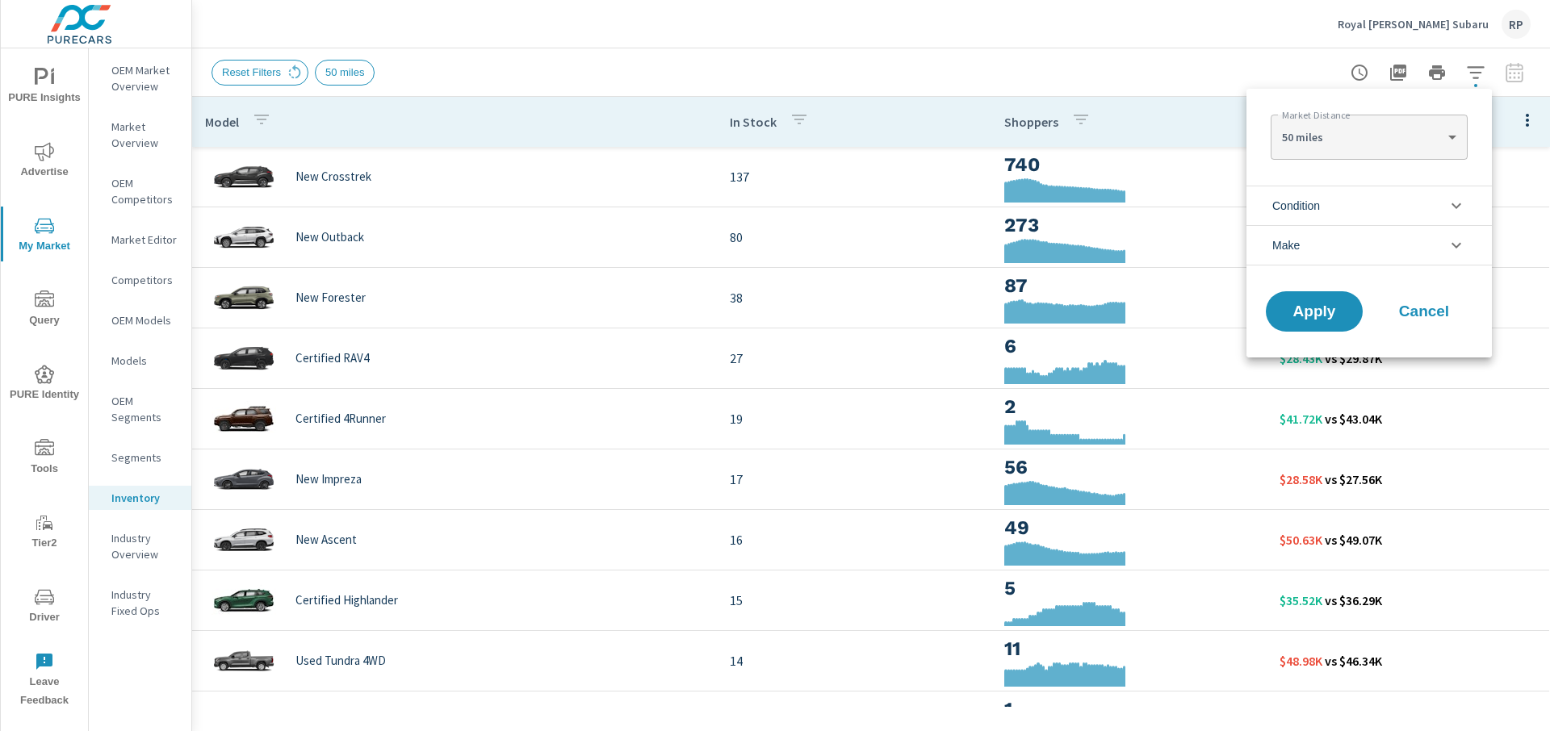
click at [1287, 44] on div at bounding box center [775, 365] width 1550 height 731
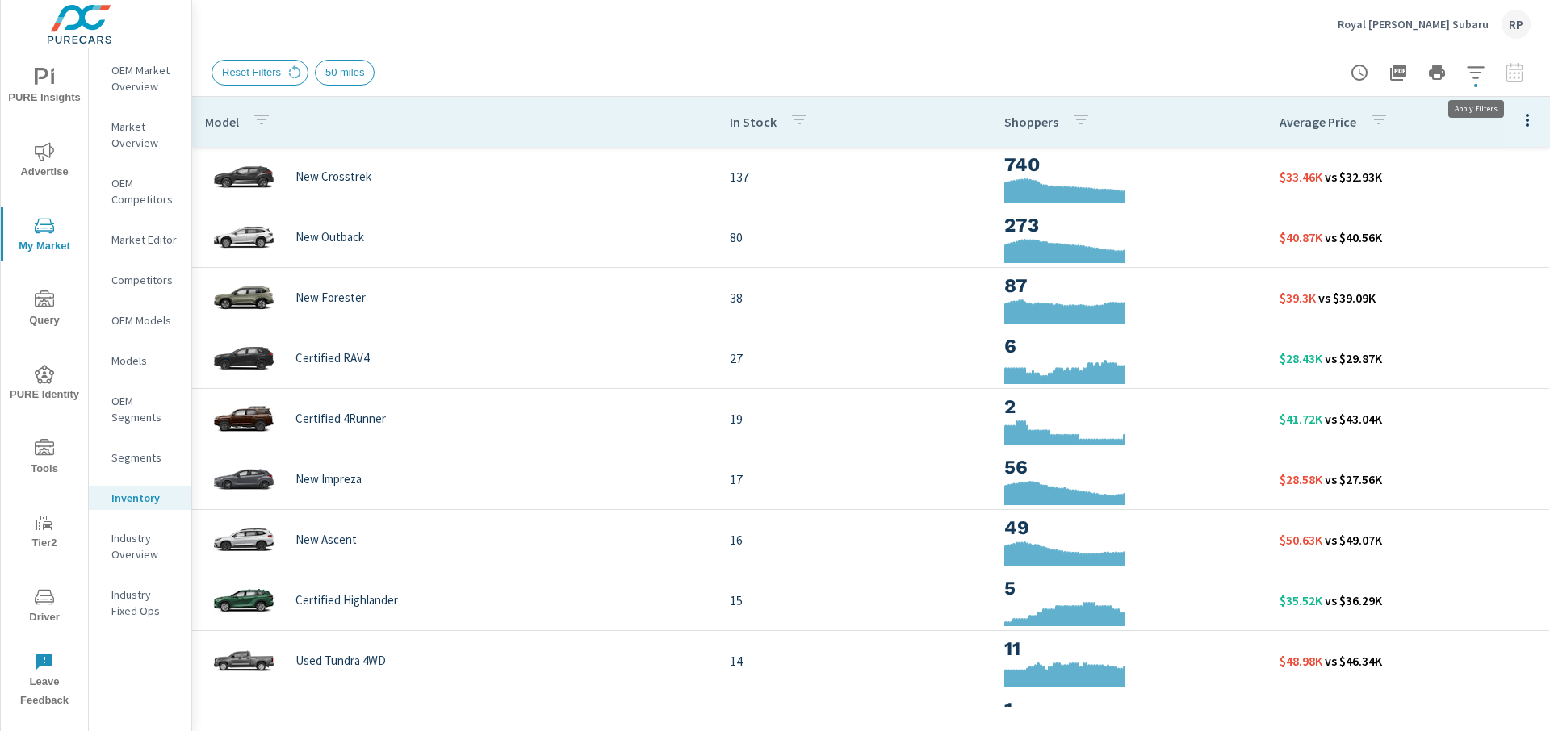
click at [1479, 80] on icon "button" at bounding box center [1475, 72] width 19 height 19
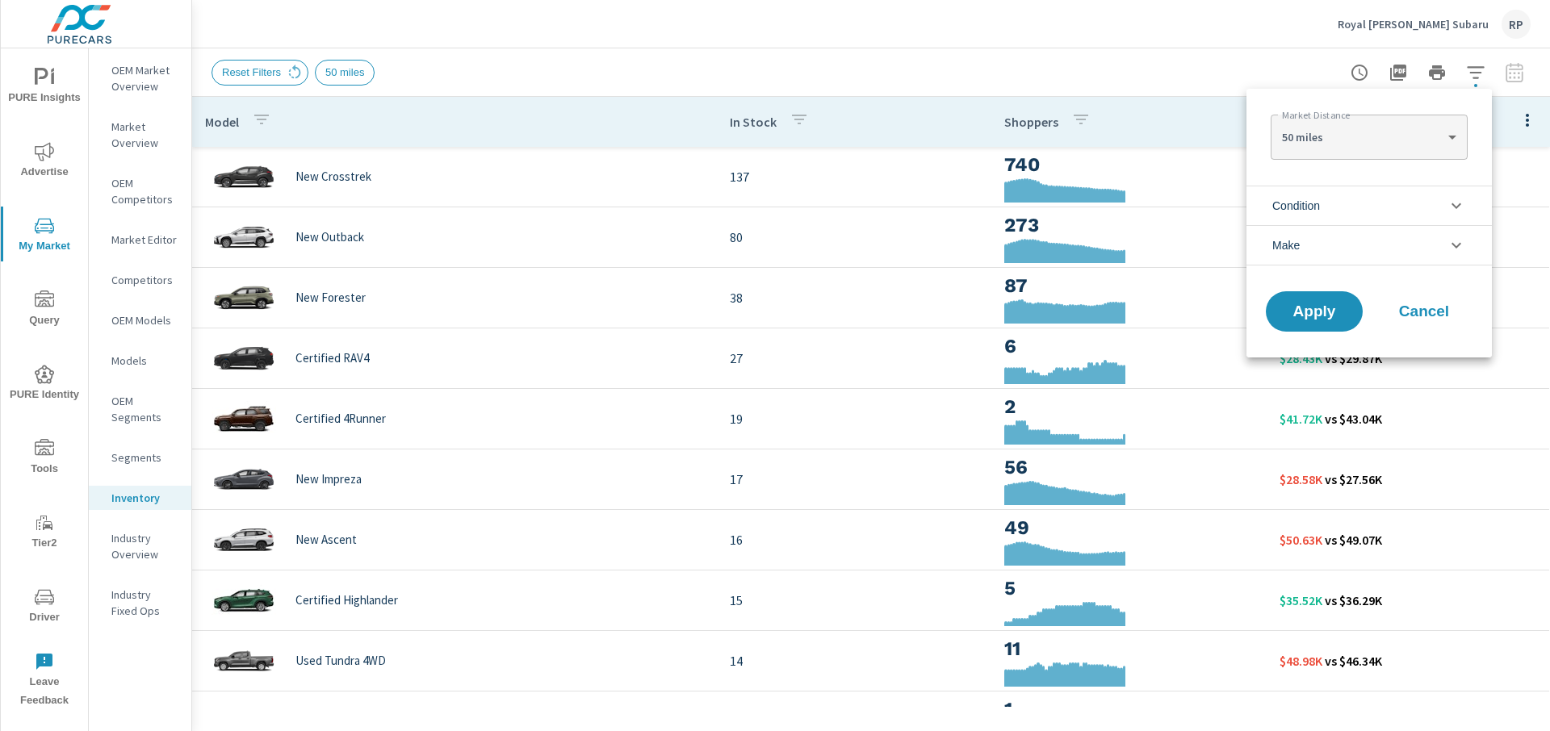
click at [1368, 129] on body "PURE Insights Advertise My Market Query PURE Identity Tools Tier2 Driver Leave …" at bounding box center [775, 374] width 1550 height 749
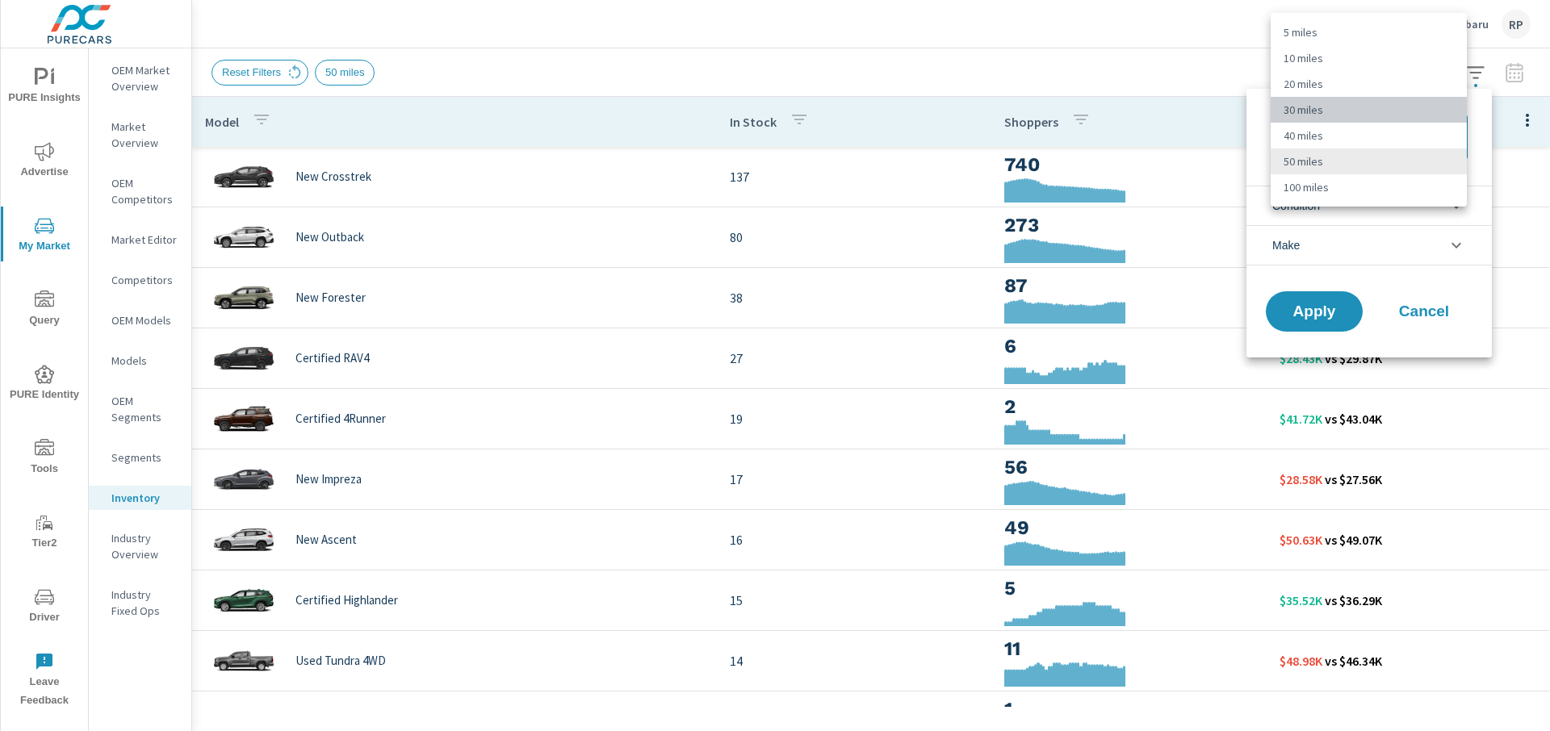
click at [1367, 107] on li "30 miles" at bounding box center [1369, 110] width 196 height 26
type Distance "30"
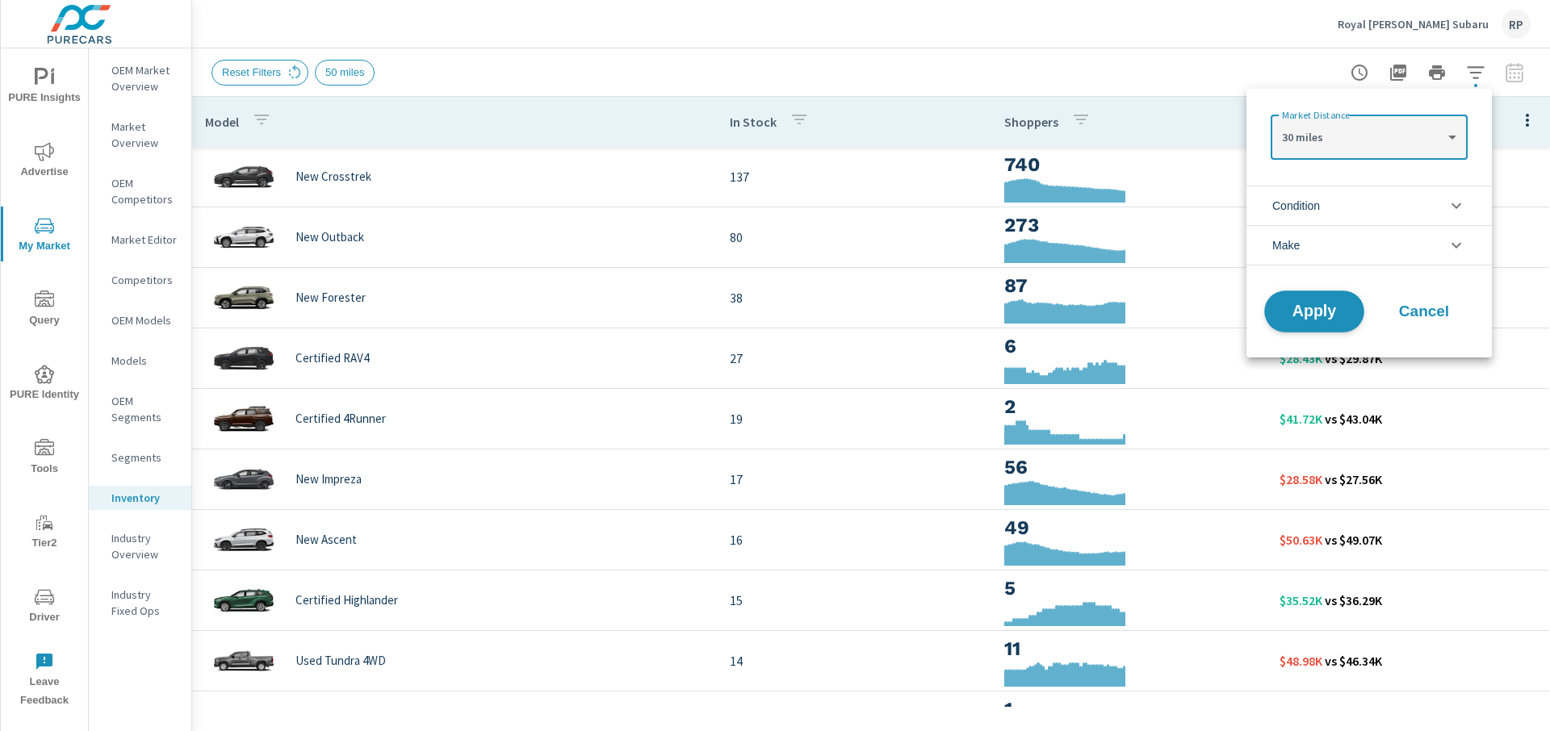
click at [1303, 304] on span "Apply" at bounding box center [1314, 311] width 66 height 15
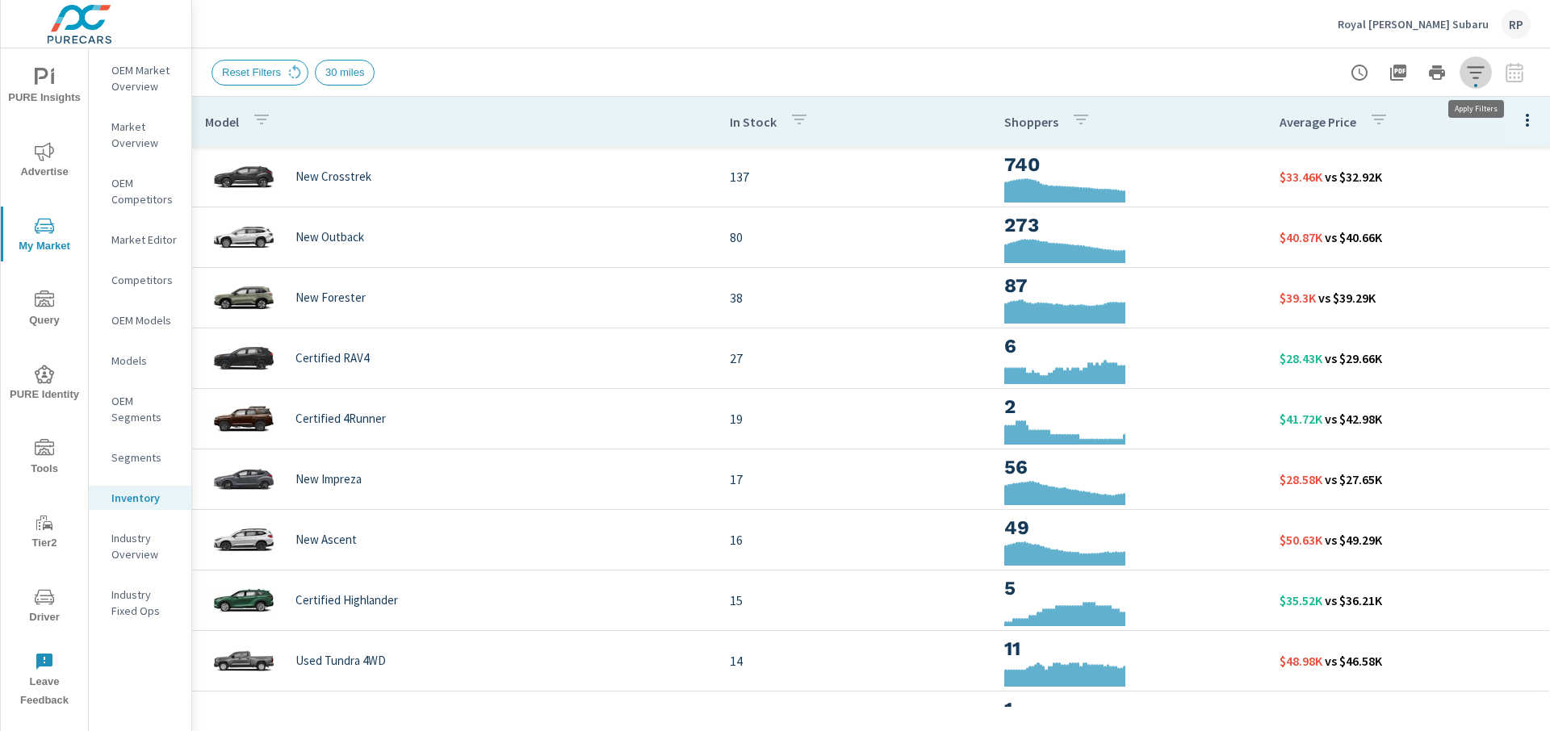
click at [1468, 84] on button "button" at bounding box center [1476, 73] width 32 height 32
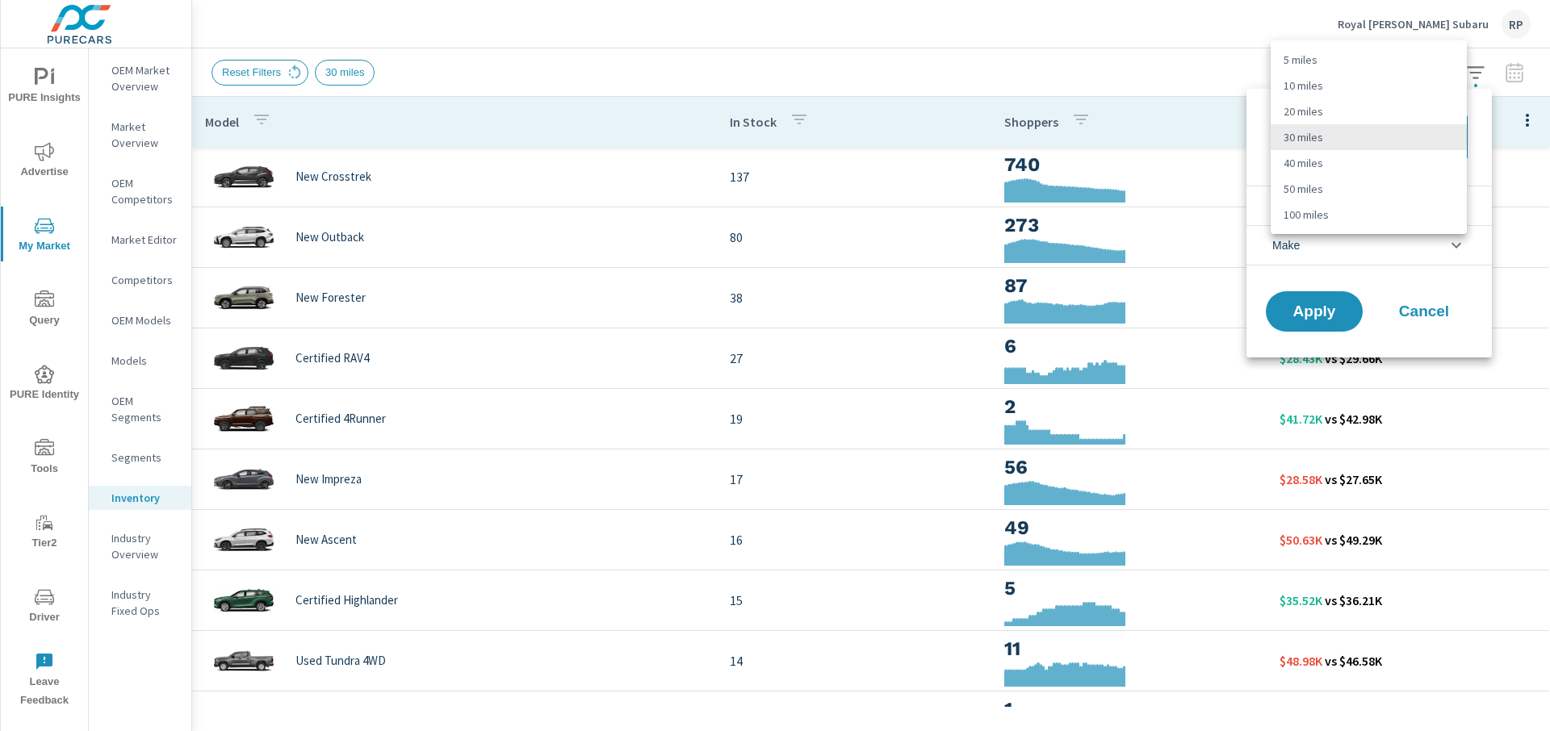
click at [1359, 124] on body "PURE Insights Advertise My Market Query PURE Identity Tools Tier2 Driver Leave …" at bounding box center [775, 374] width 1550 height 749
click at [1241, 78] on div at bounding box center [775, 365] width 1550 height 731
click at [1195, 68] on div at bounding box center [775, 365] width 1550 height 731
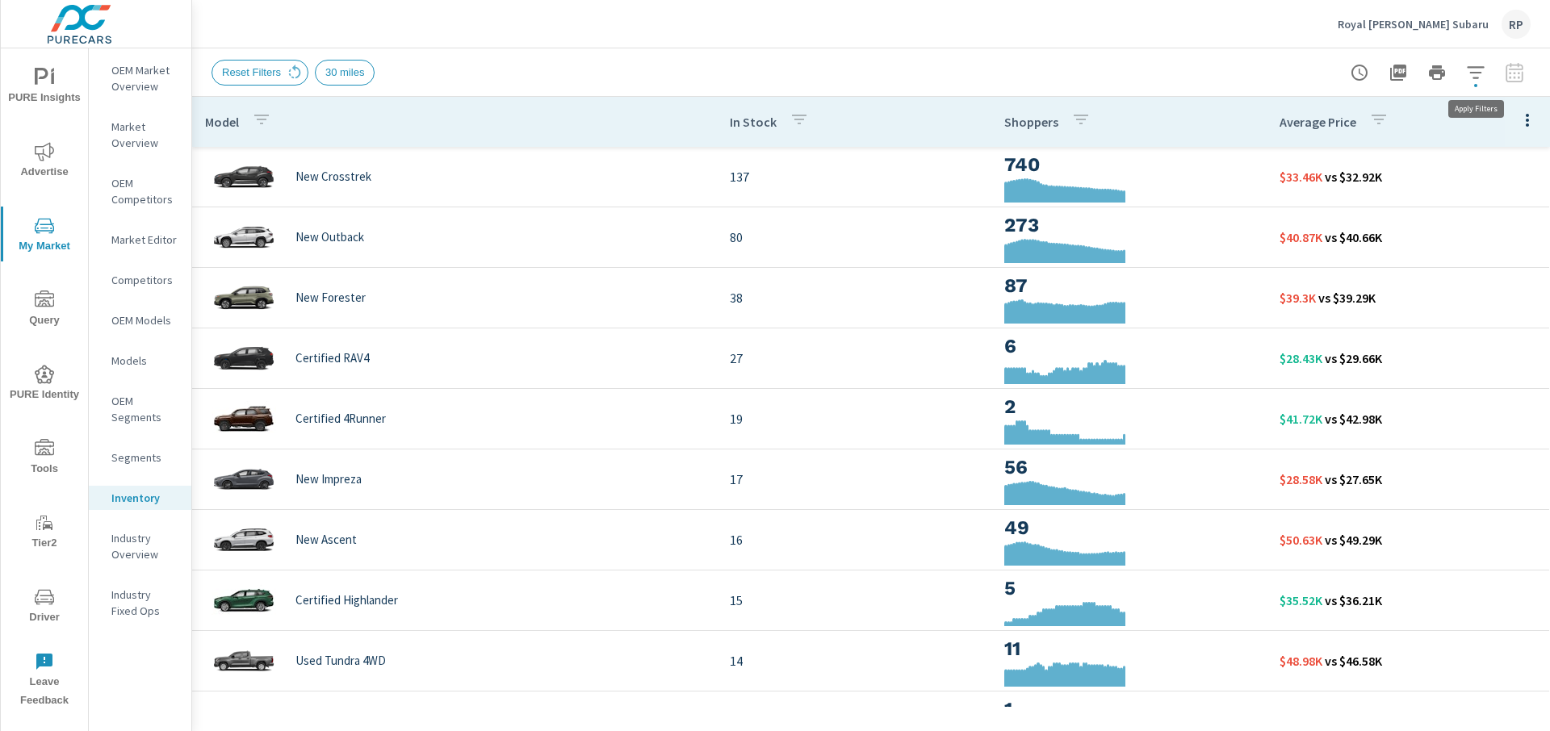
click at [1476, 82] on button "button" at bounding box center [1476, 73] width 32 height 32
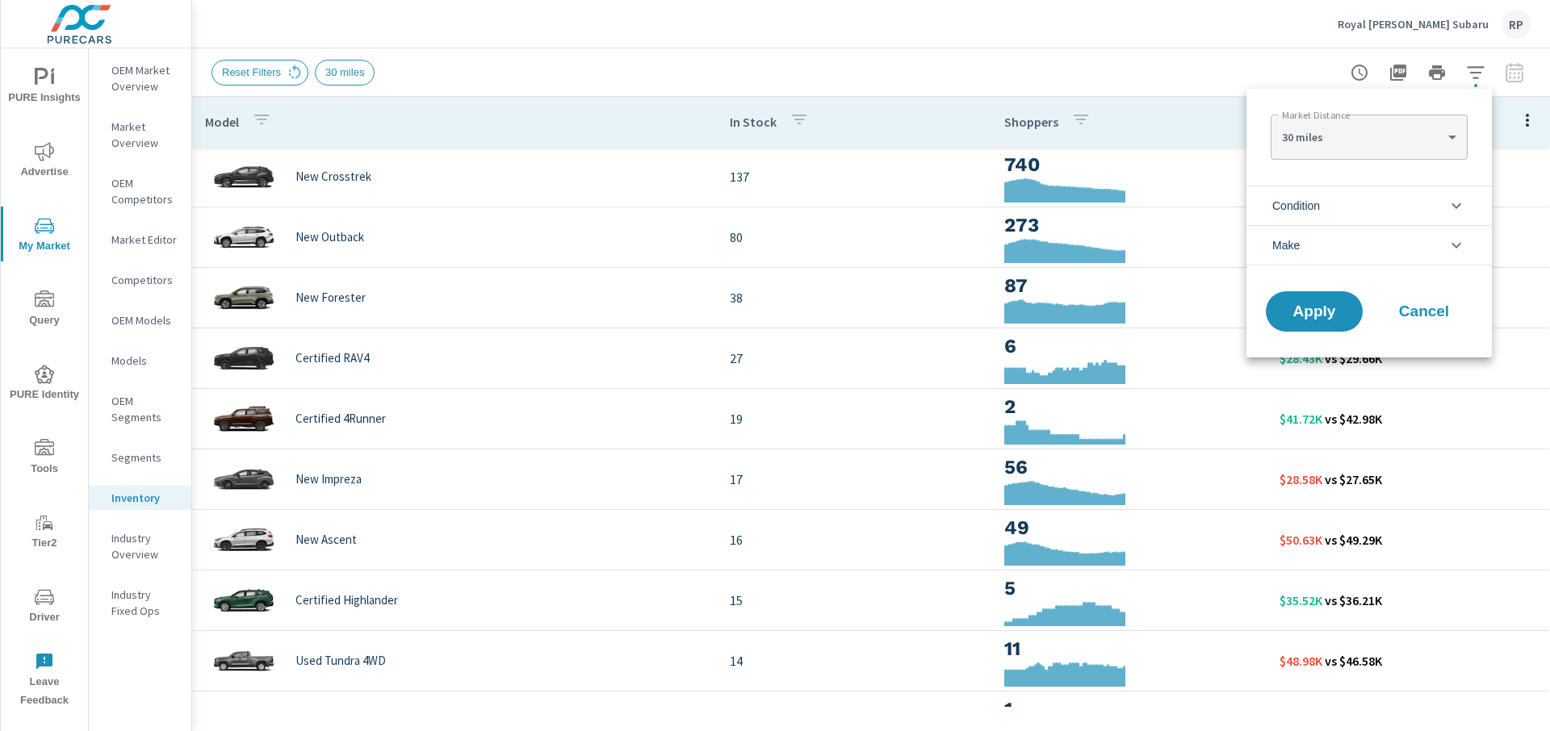
click at [1286, 73] on div at bounding box center [775, 365] width 1550 height 731
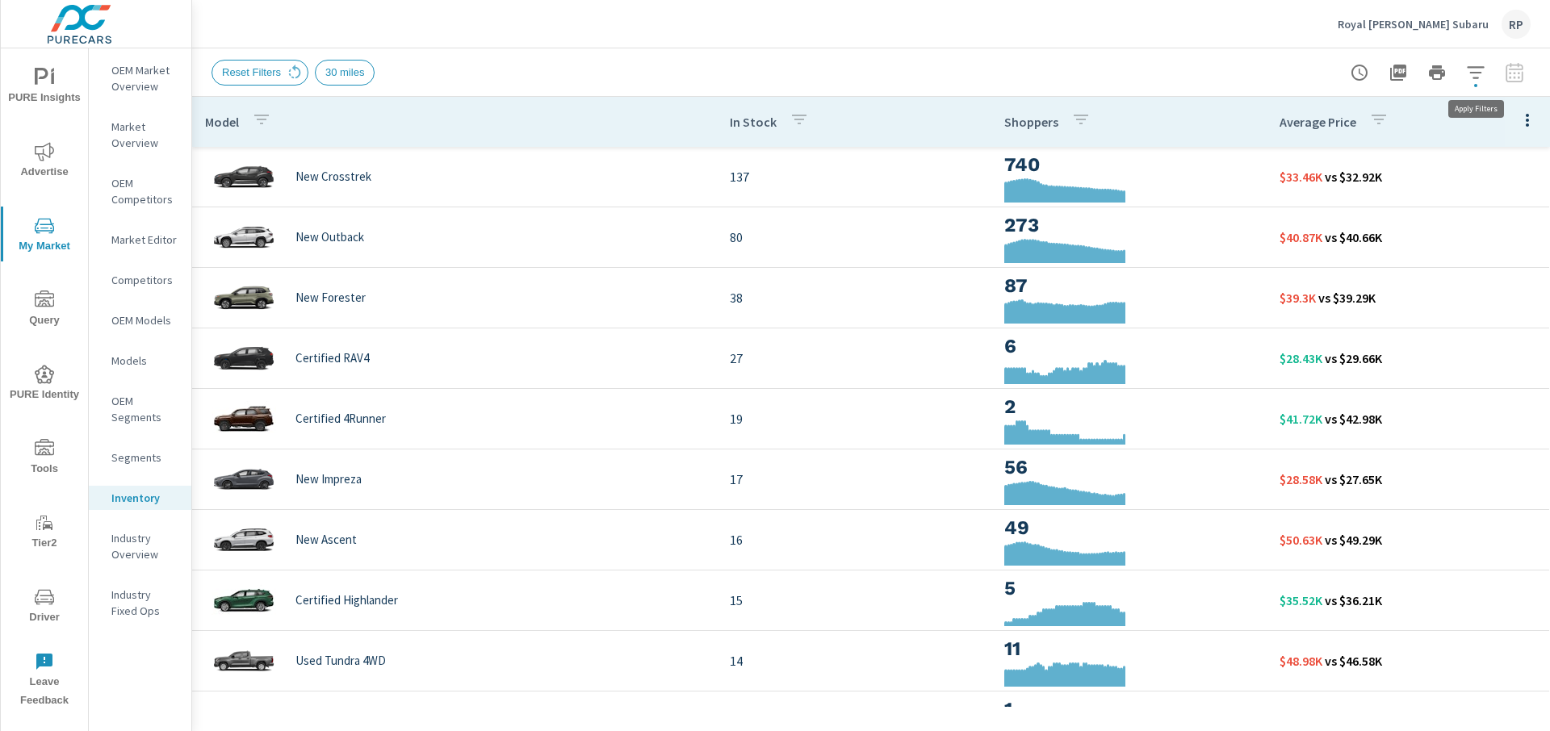
click at [1477, 83] on button "button" at bounding box center [1476, 73] width 32 height 32
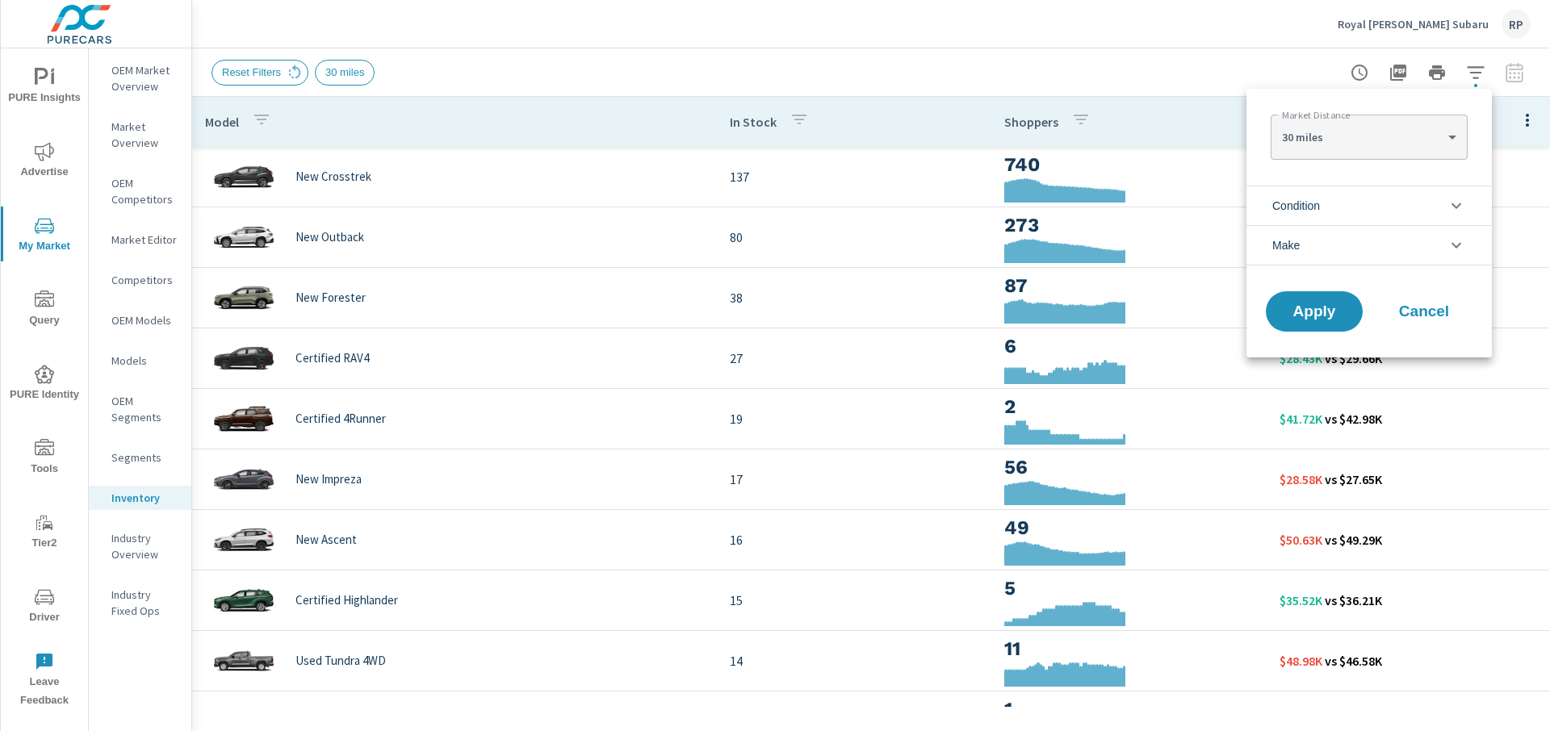
click at [1418, 120] on body "PURE Insights Advertise My Market Query PURE Identity Tools Tier2 Driver Leave …" at bounding box center [775, 374] width 1550 height 749
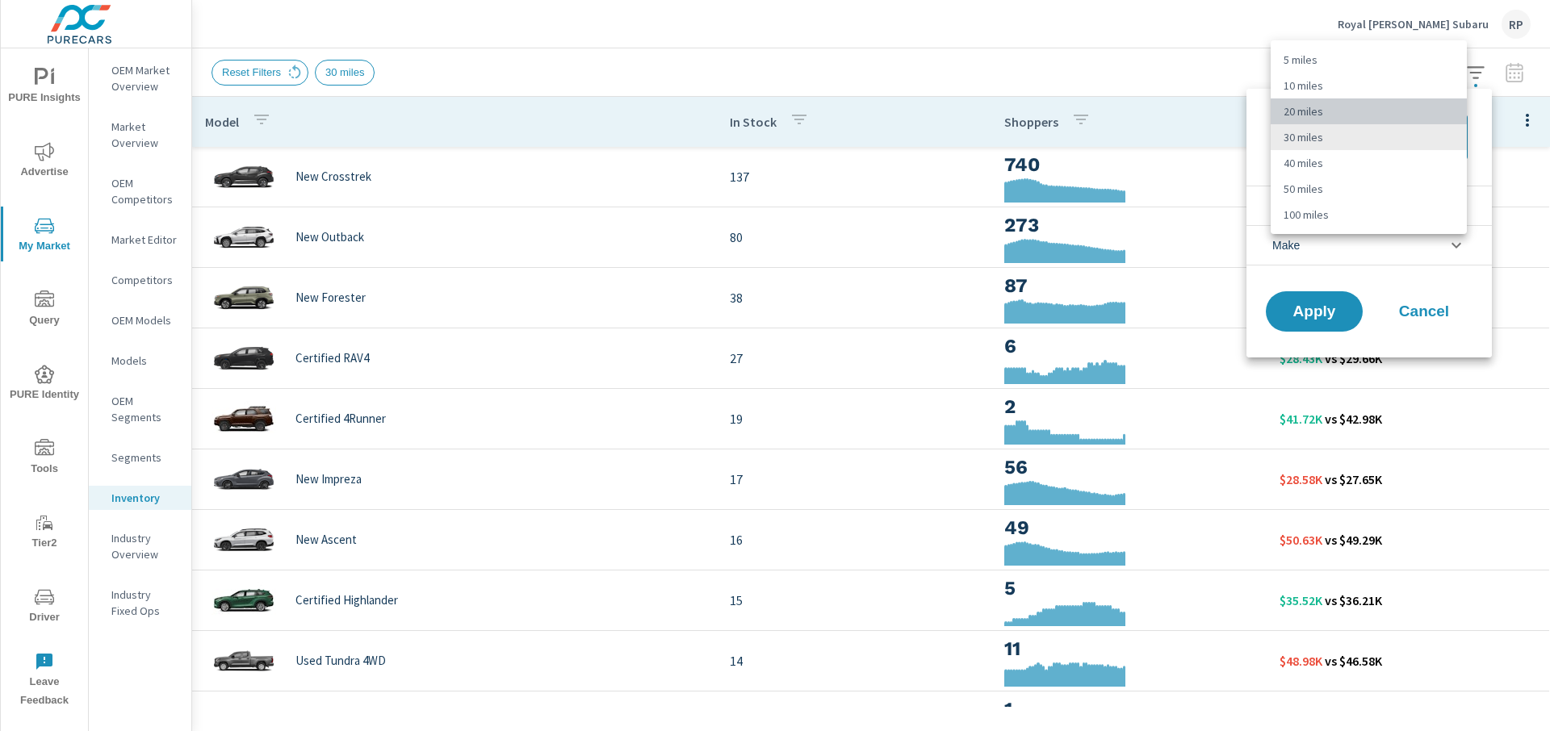
click at [1416, 102] on li "20 miles" at bounding box center [1369, 111] width 196 height 26
type Distance "20"
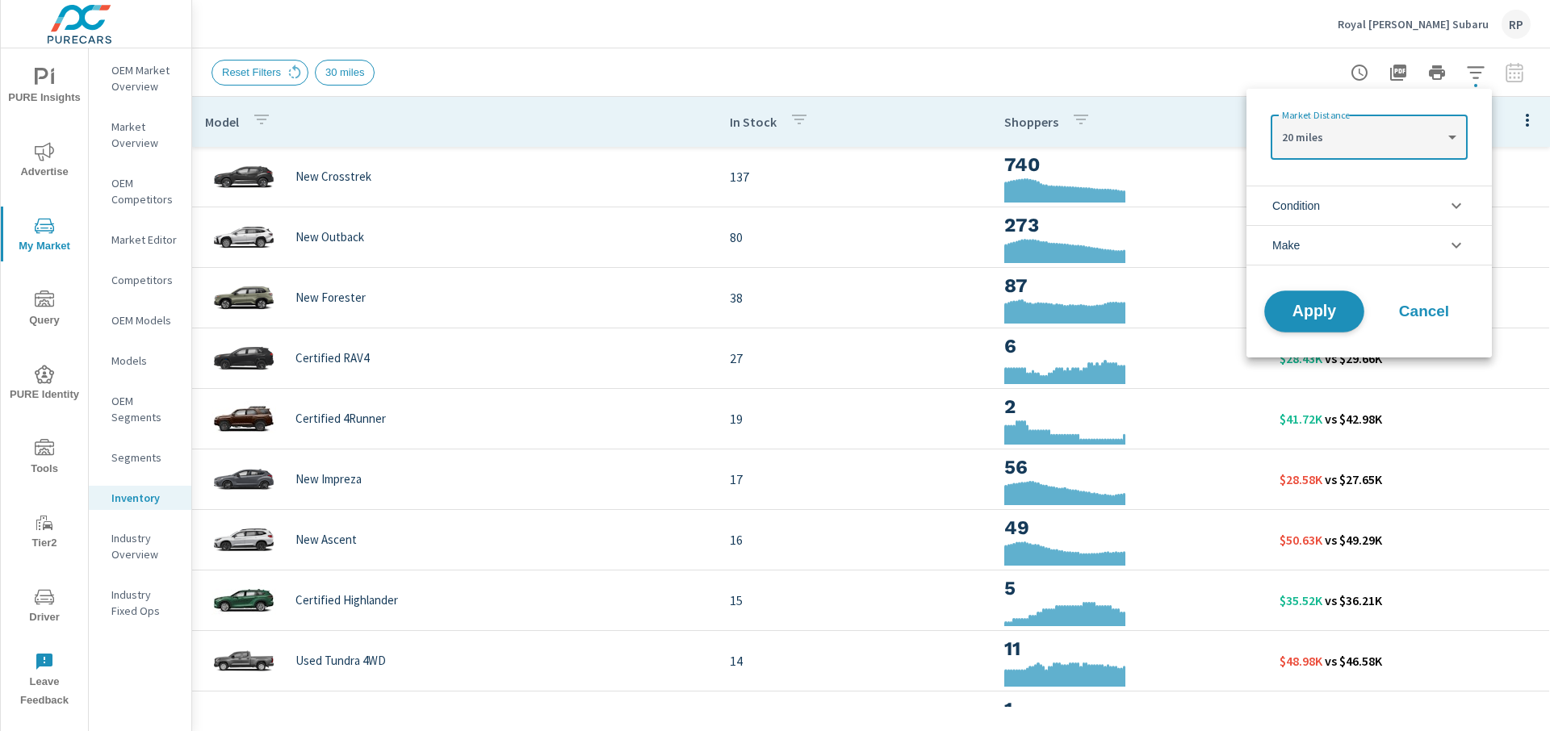
click at [1322, 313] on span "Apply" at bounding box center [1314, 311] width 66 height 15
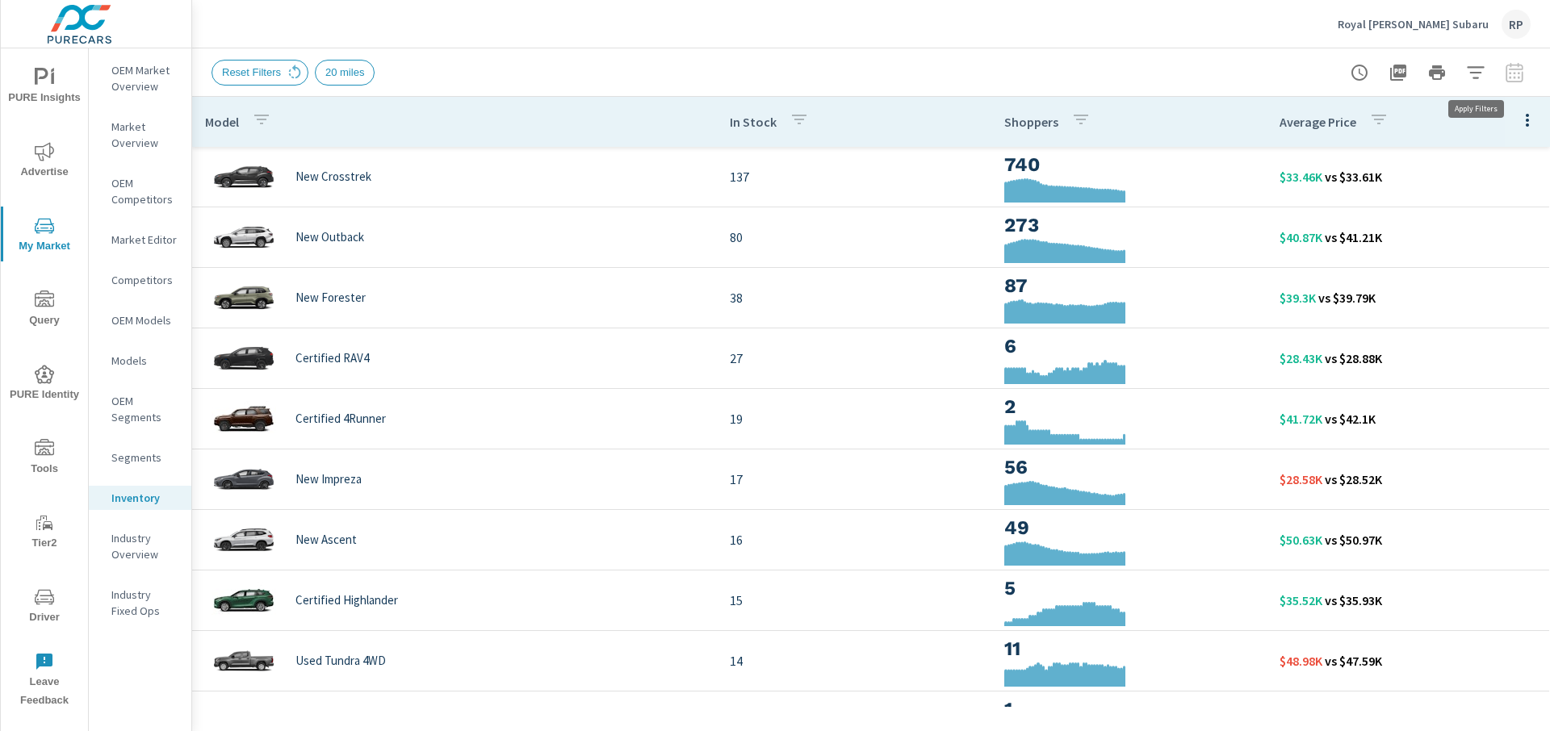
click at [1476, 75] on icon "button" at bounding box center [1475, 72] width 19 height 19
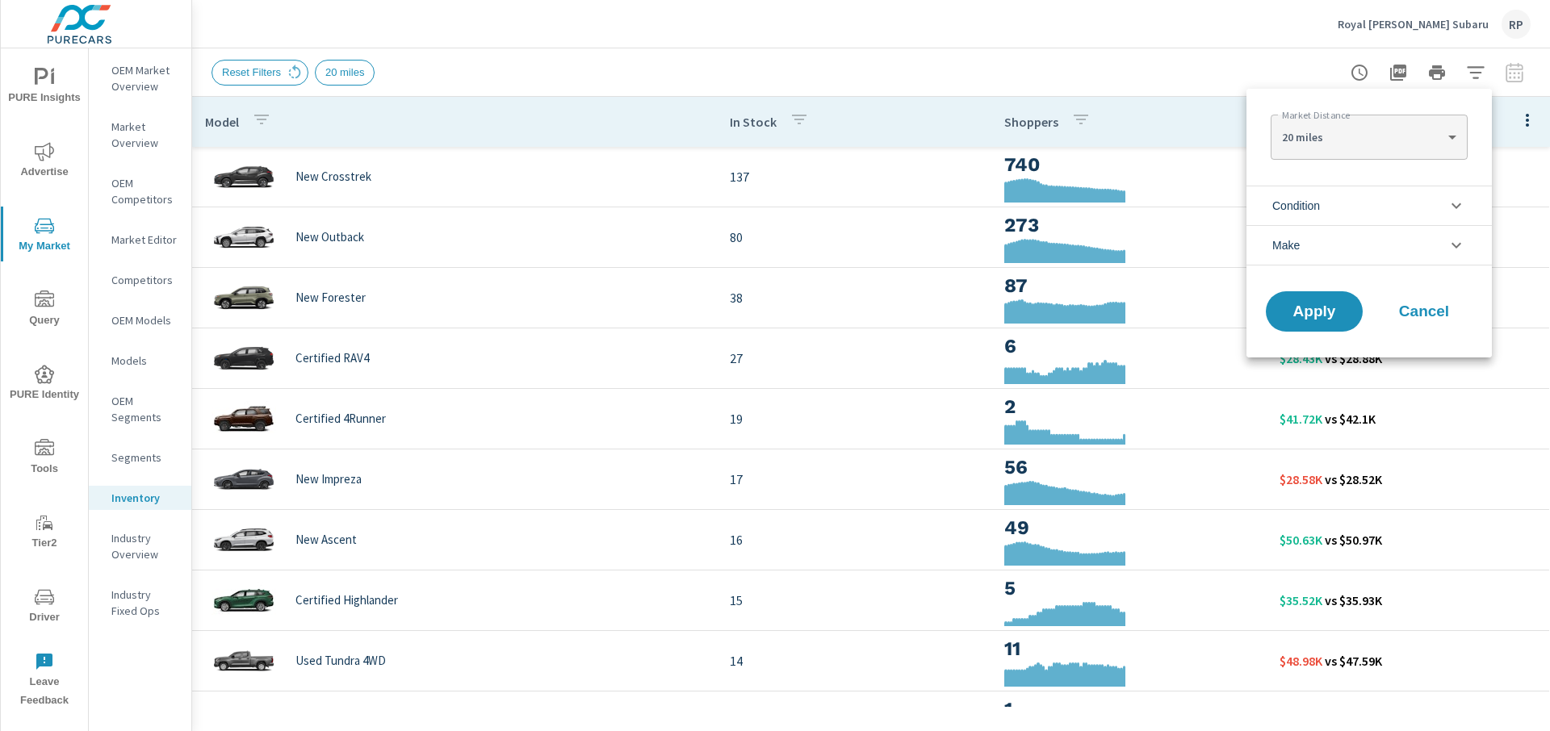
click at [1422, 119] on div "20 miles 20 ​" at bounding box center [1369, 137] width 196 height 45
click at [1416, 143] on body "PURE Insights Advertise My Market Query PURE Identity Tools Tier2 Driver Leave …" at bounding box center [775, 374] width 1550 height 749
click at [1405, 168] on li "30 miles" at bounding box center [1369, 163] width 196 height 26
type Distance "30"
click at [1333, 318] on span "Apply" at bounding box center [1314, 311] width 66 height 15
